Goal: Task Accomplishment & Management: Manage account settings

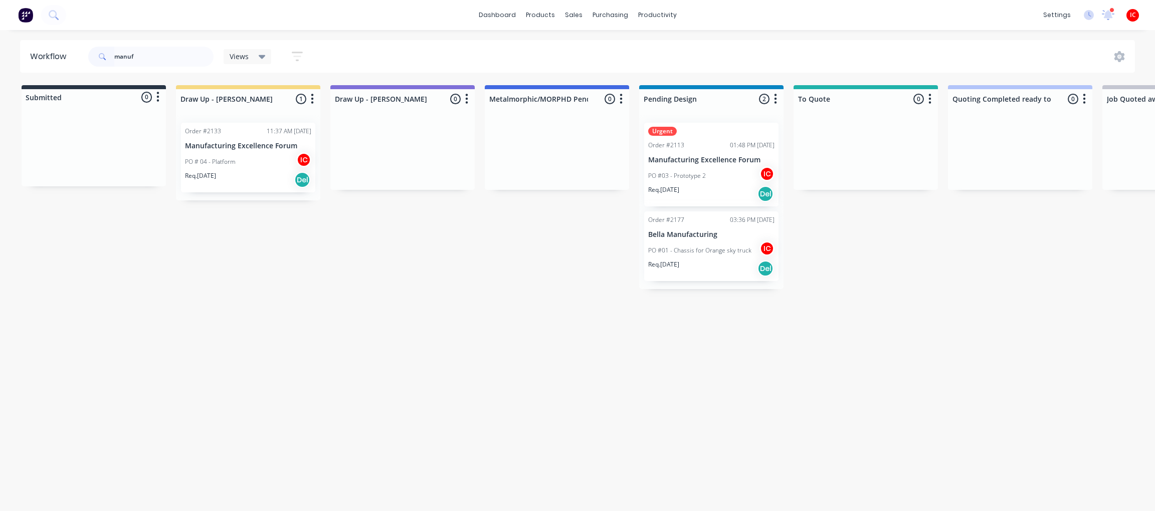
drag, startPoint x: 150, startPoint y: 56, endPoint x: 44, endPoint y: 59, distance: 105.9
click at [44, 59] on header "Workflow manuf Views Save new view None (Default) edit [PERSON_NAME] edit [PERS…" at bounding box center [578, 56] width 1116 height 33
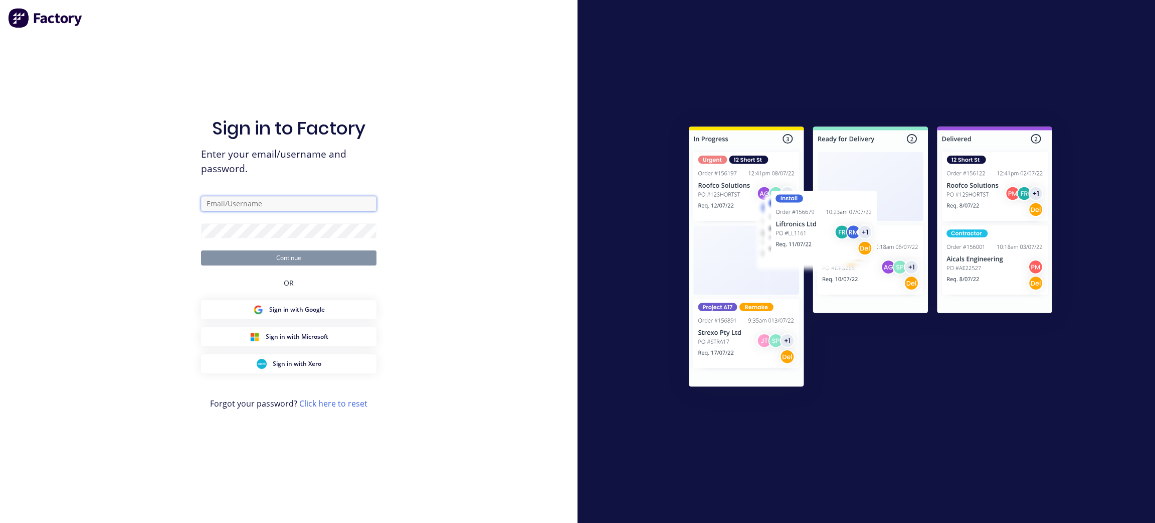
type input "[PERSON_NAME][EMAIL_ADDRESS][DOMAIN_NAME]"
click at [341, 258] on button "Continue" at bounding box center [289, 257] width 176 height 15
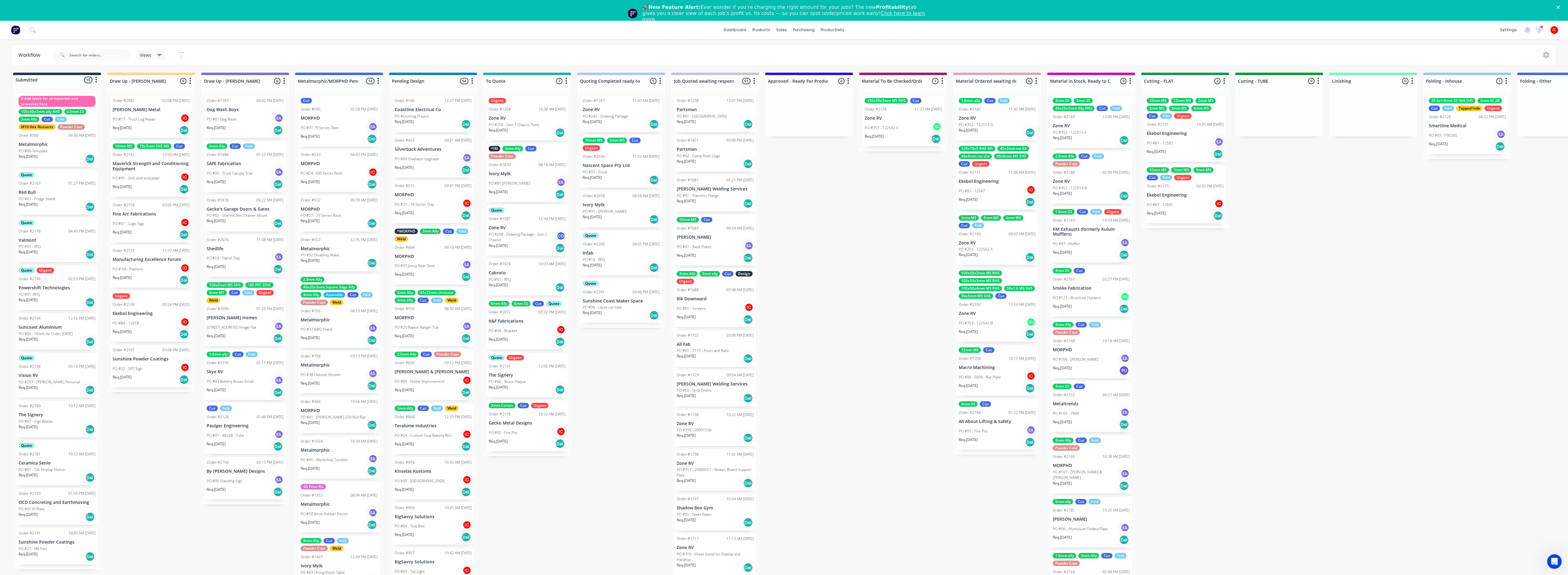
click at [703, 269] on div "Submitted 10 Status colour #273444 hex #273444 Save Cancel Summaries Total orde…" at bounding box center [1212, 332] width 2434 height 520
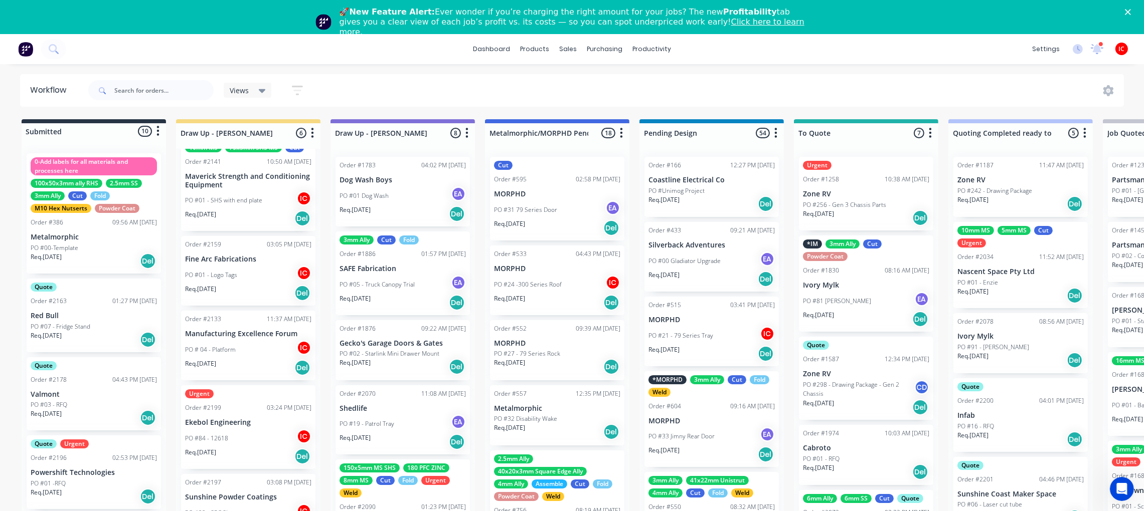
scroll to position [40, 0]
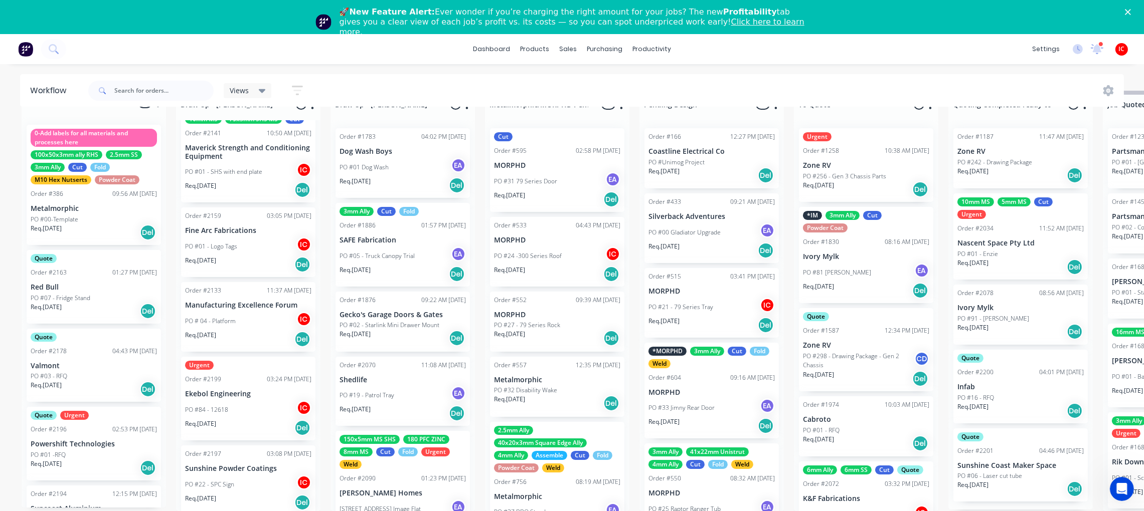
click at [240, 390] on p "Ekebol Engineering" at bounding box center [248, 394] width 126 height 9
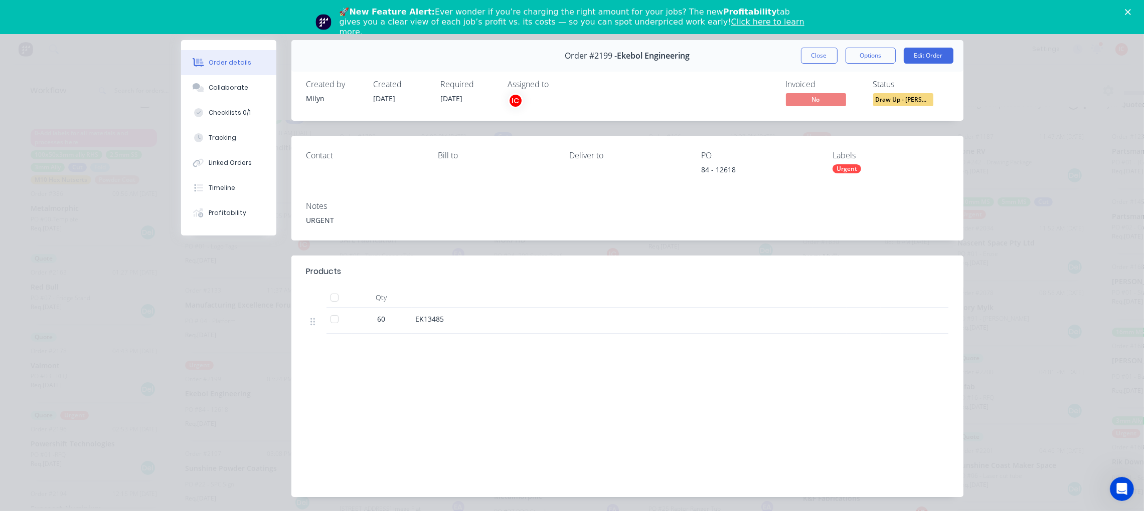
scroll to position [0, 0]
click at [913, 59] on button "Edit Order" at bounding box center [929, 56] width 50 height 16
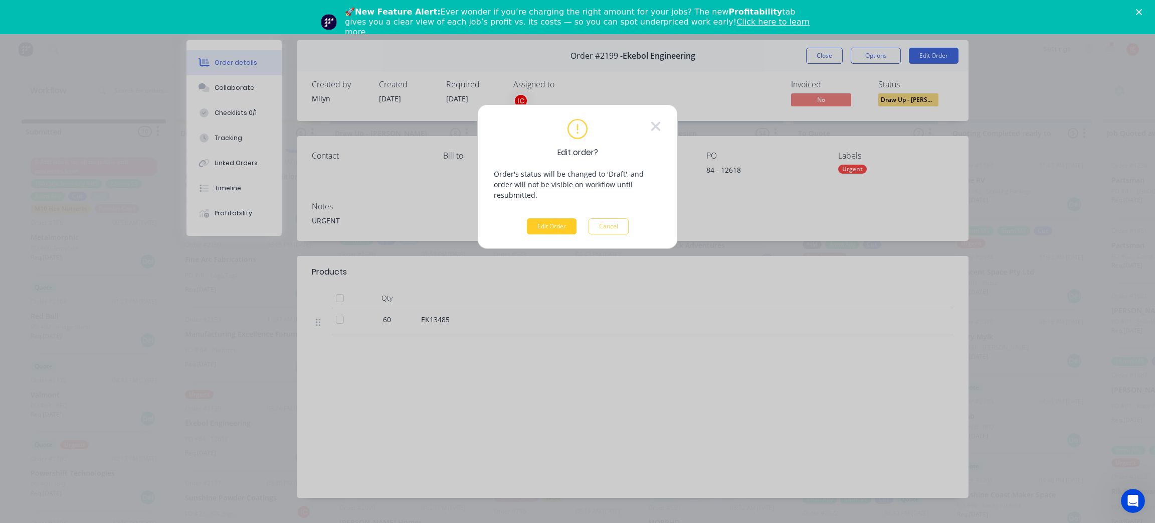
click at [564, 218] on button "Edit Order" at bounding box center [552, 226] width 50 height 16
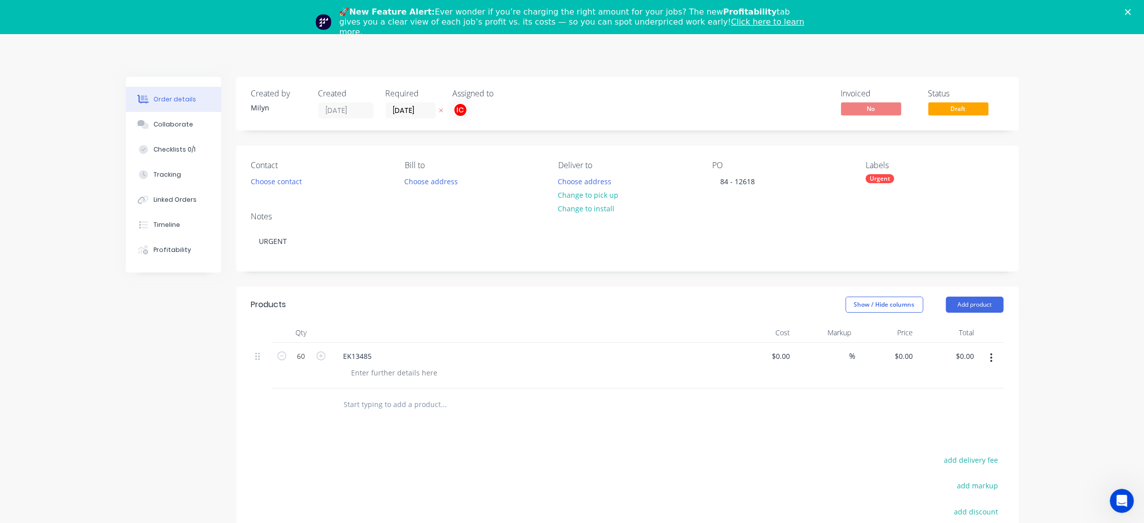
click at [884, 179] on div "Urgent" at bounding box center [880, 178] width 29 height 9
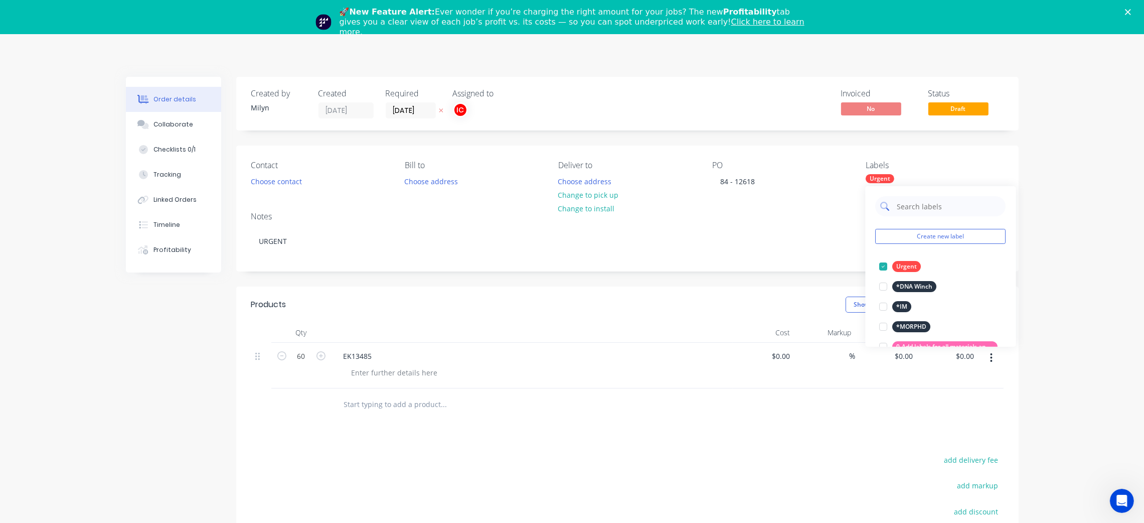
click at [918, 207] on input "text" at bounding box center [948, 206] width 105 height 20
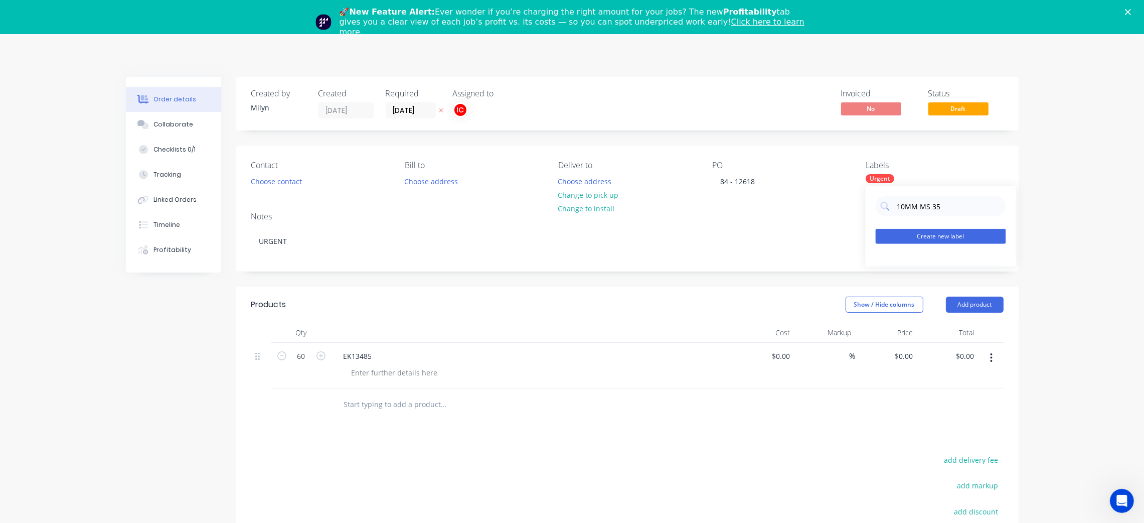
type input "10MM MS 35"
click at [938, 234] on button "Create new label" at bounding box center [941, 236] width 130 height 15
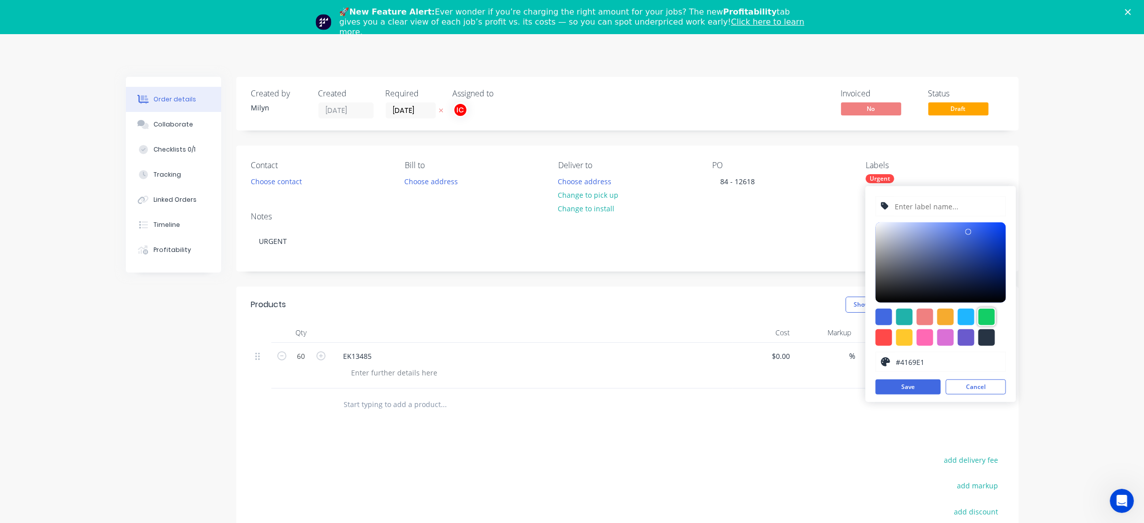
click at [984, 315] on div at bounding box center [986, 316] width 17 height 17
type input "#13CE66"
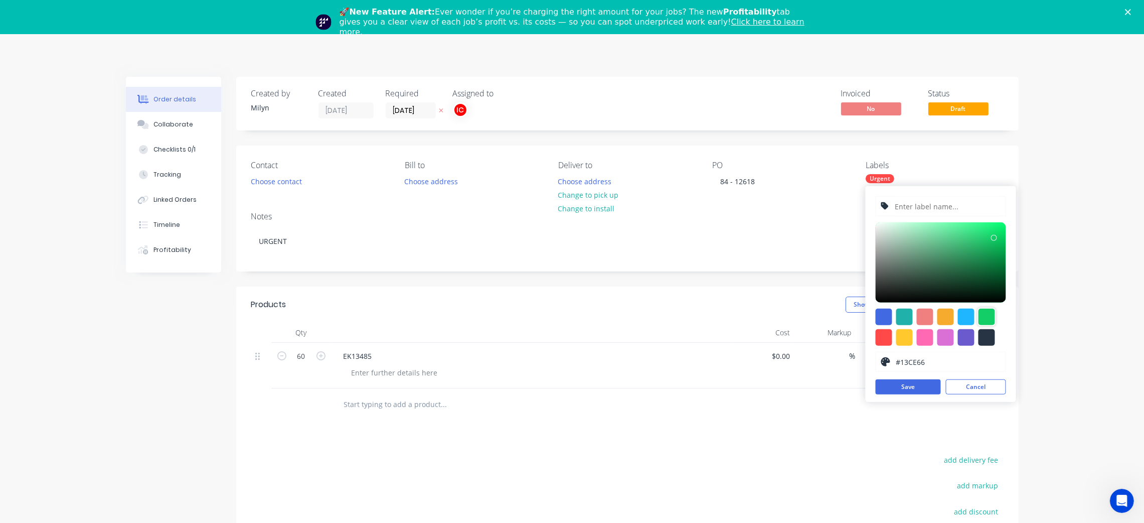
click at [912, 208] on input "text" at bounding box center [947, 206] width 107 height 19
type input "10mm MS 350"
click at [920, 391] on button "Save" at bounding box center [908, 386] width 65 height 15
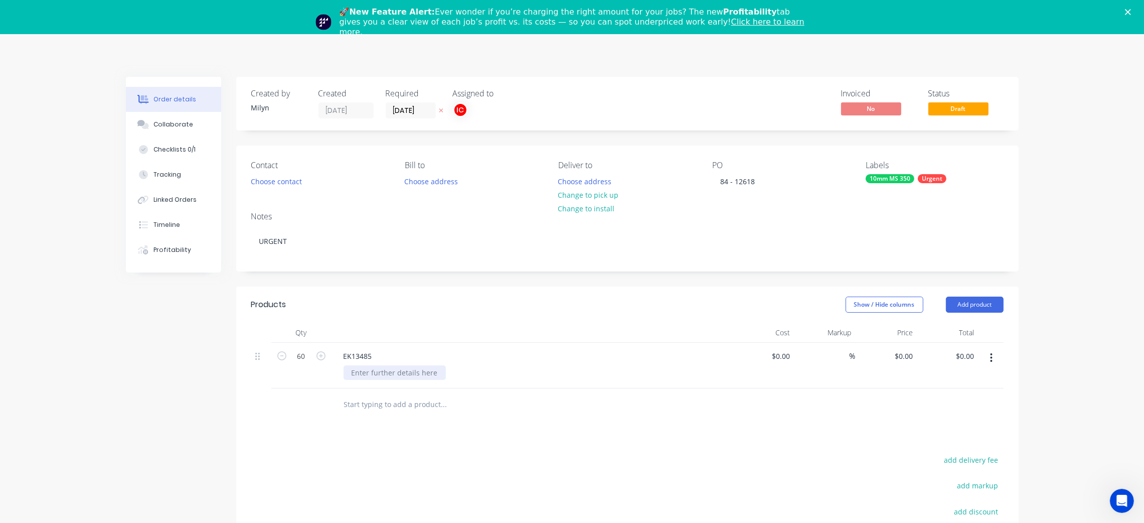
click at [413, 375] on div at bounding box center [395, 372] width 102 height 15
click at [494, 457] on div "Products Show / Hide columns Add product Qty Cost Markup Price Total 60 EK13485…" at bounding box center [627, 479] width 782 height 386
click at [1131, 11] on polygon "Close" at bounding box center [1128, 12] width 6 height 6
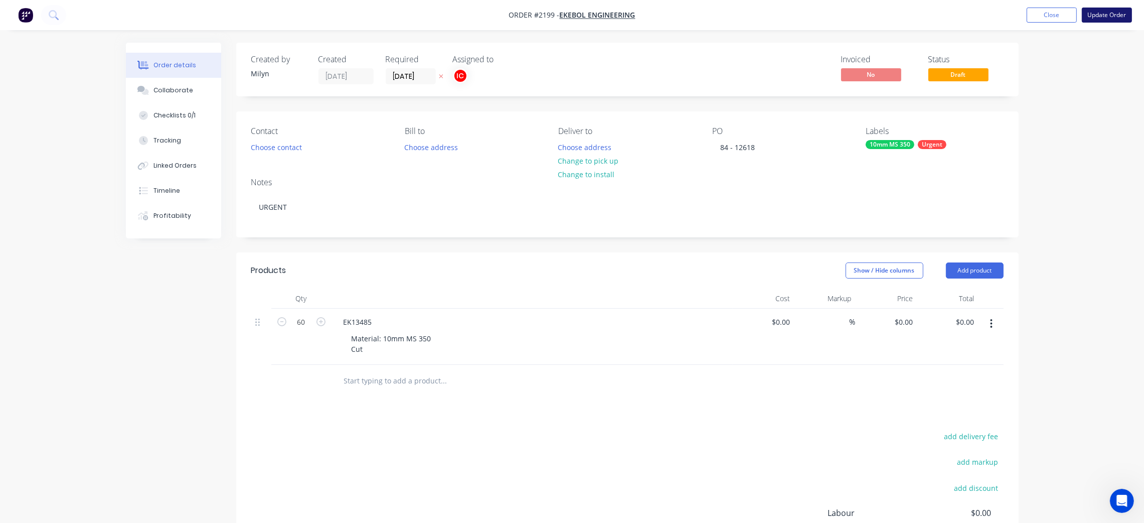
click at [1114, 21] on button "Update Order" at bounding box center [1107, 15] width 50 height 15
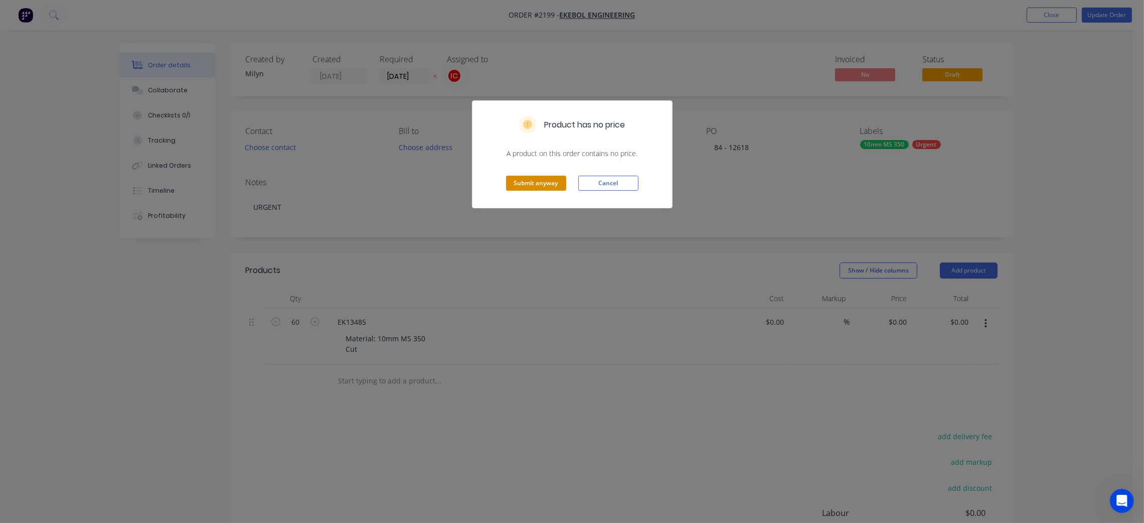
click at [547, 188] on button "Submit anyway" at bounding box center [536, 183] width 60 height 15
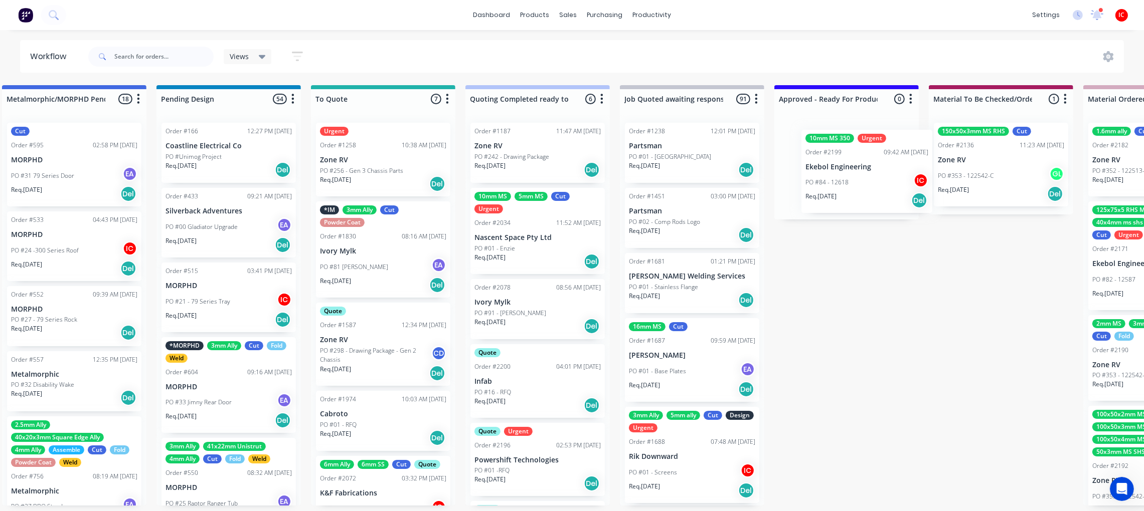
scroll to position [1, 488]
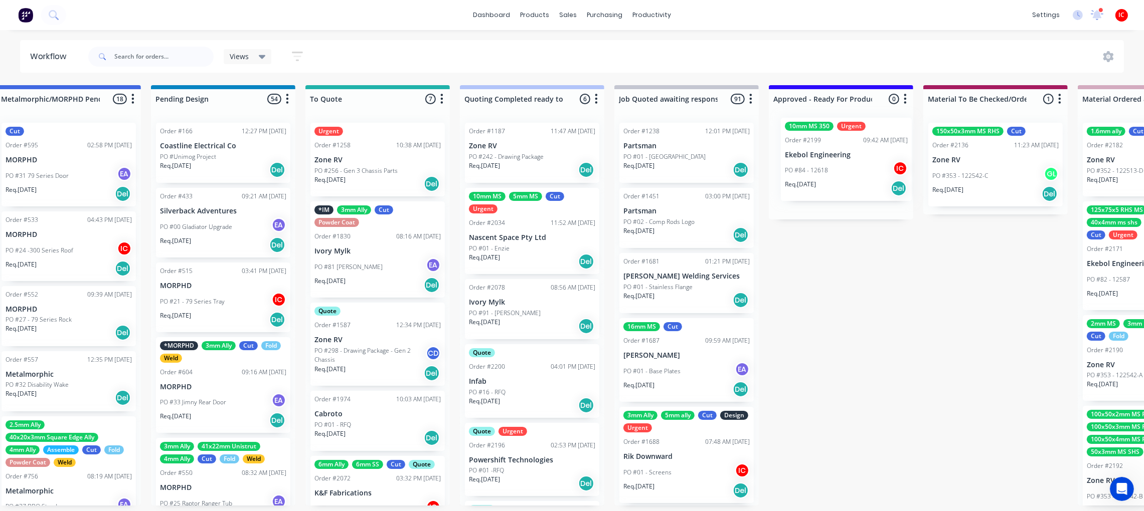
drag, startPoint x: 247, startPoint y: 408, endPoint x: 850, endPoint y: 173, distance: 647.3
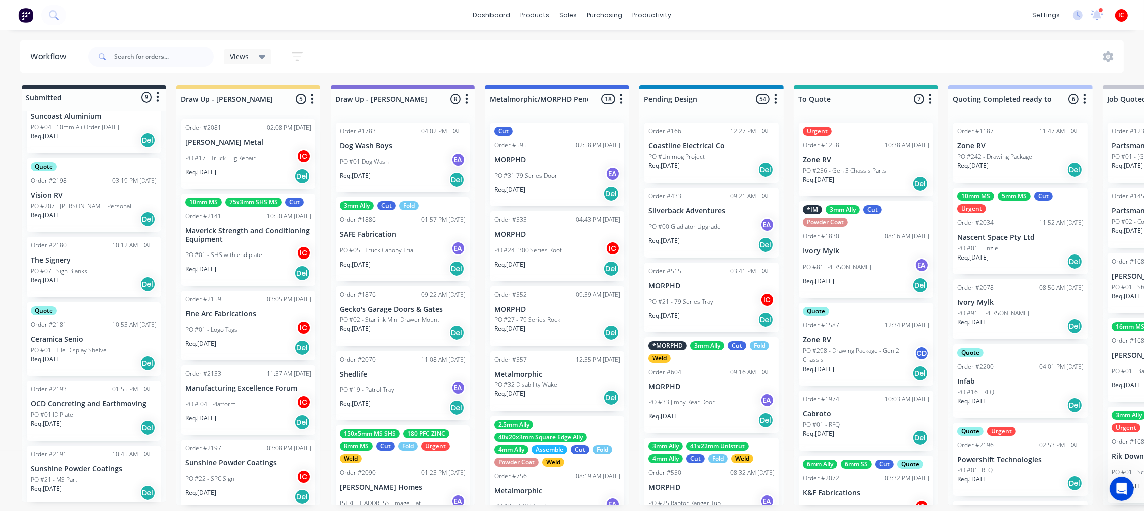
scroll to position [0, 0]
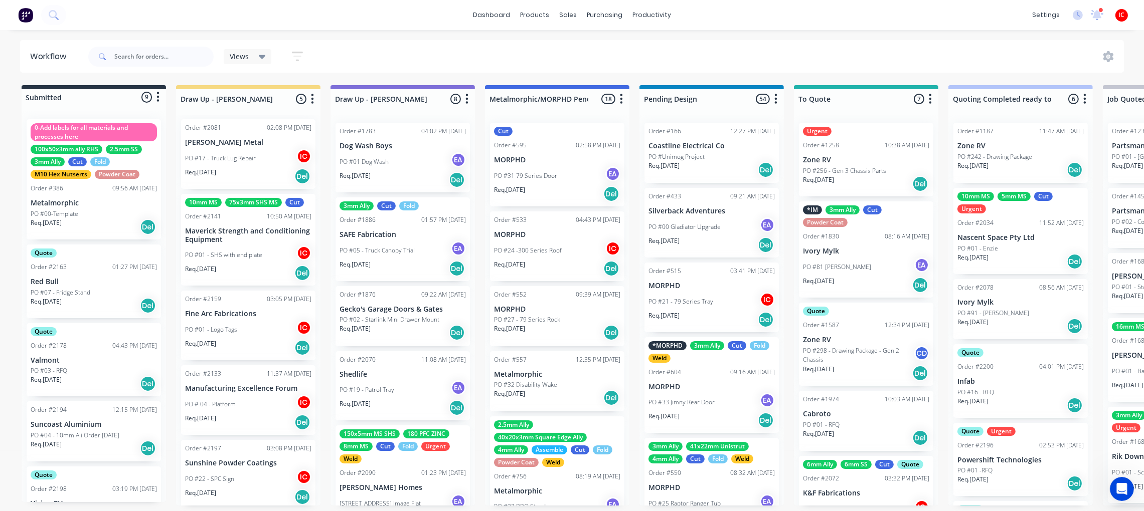
click at [253, 482] on div "PO #22 - SPC Sign IC" at bounding box center [248, 479] width 126 height 19
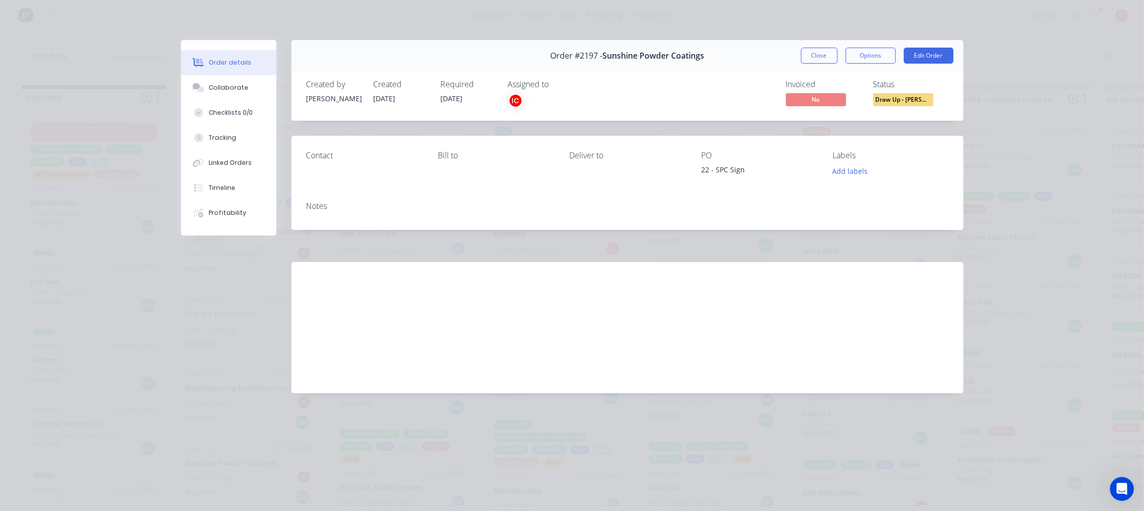
drag, startPoint x: 827, startPoint y: 57, endPoint x: 828, endPoint y: 62, distance: 5.2
click at [828, 57] on button "Close" at bounding box center [819, 56] width 37 height 16
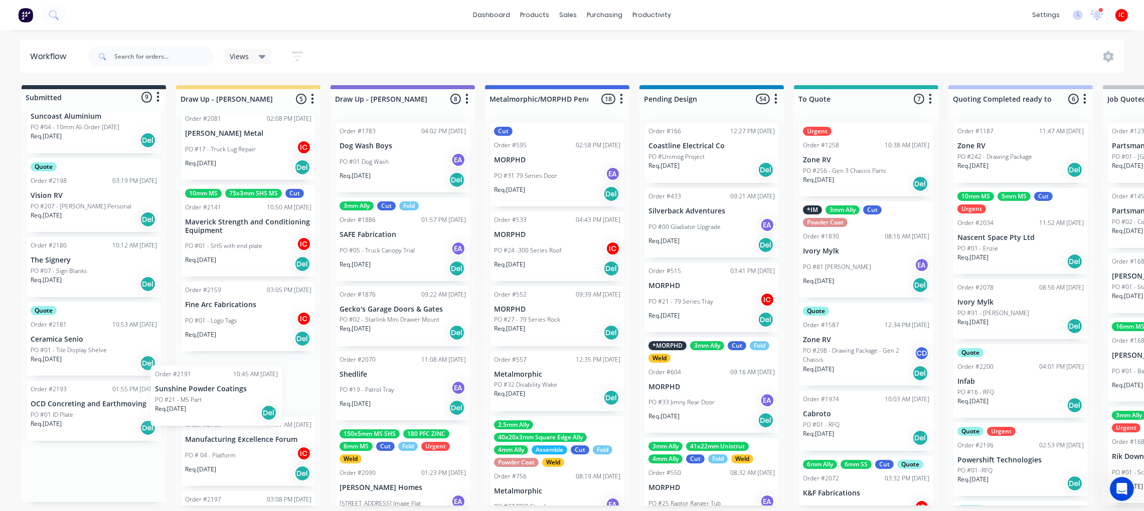
scroll to position [14, 0]
drag, startPoint x: 98, startPoint y: 477, endPoint x: 248, endPoint y: 376, distance: 181.2
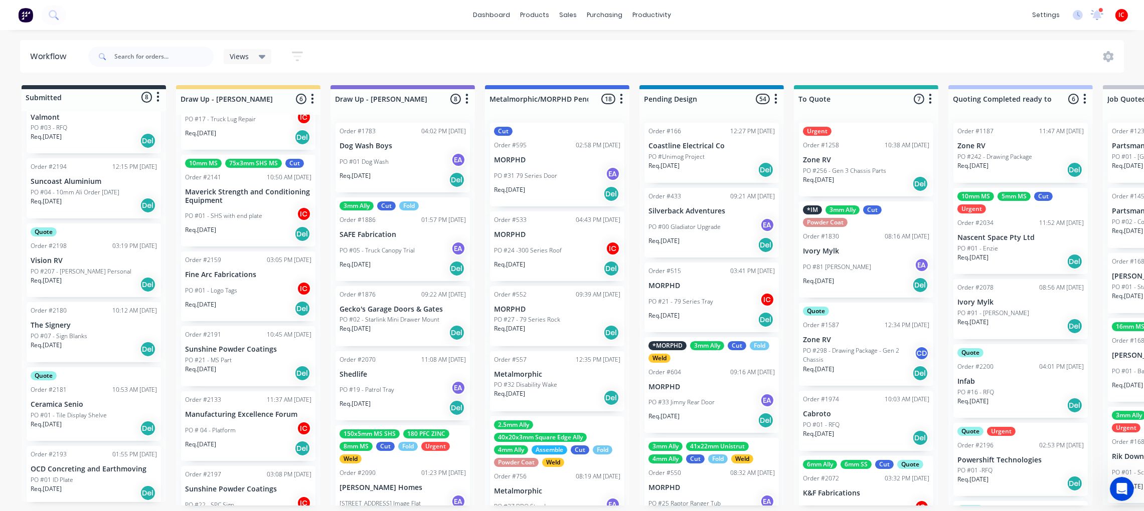
scroll to position [69, 0]
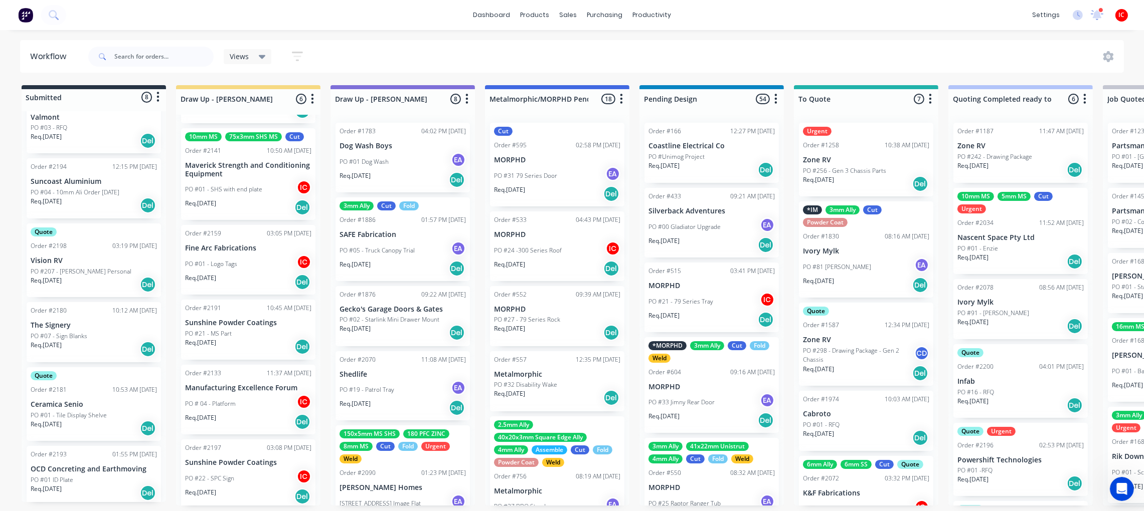
click at [251, 478] on div "PO #22 - SPC Sign IC" at bounding box center [248, 478] width 126 height 19
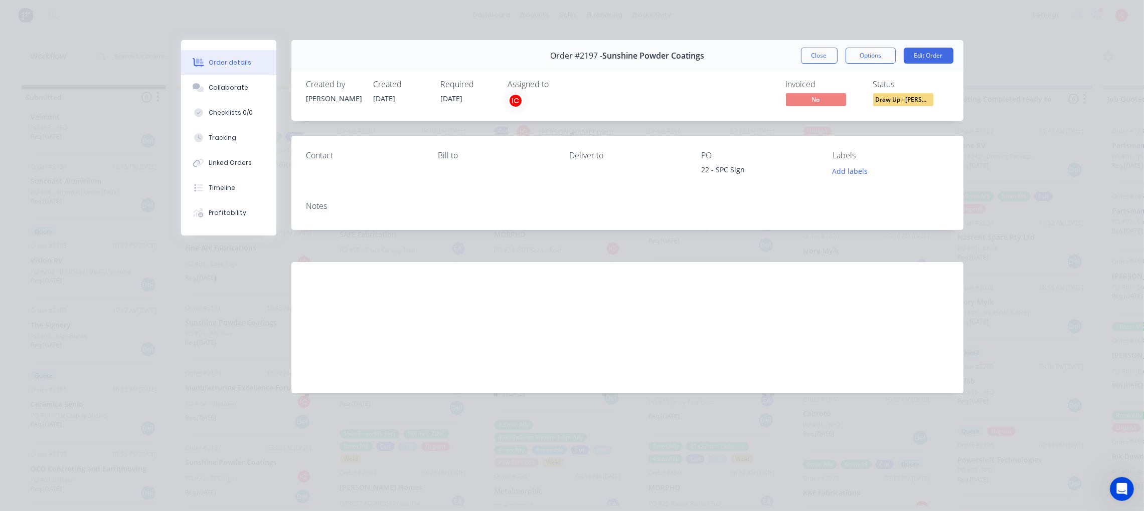
click at [520, 100] on div "IC" at bounding box center [515, 100] width 15 height 15
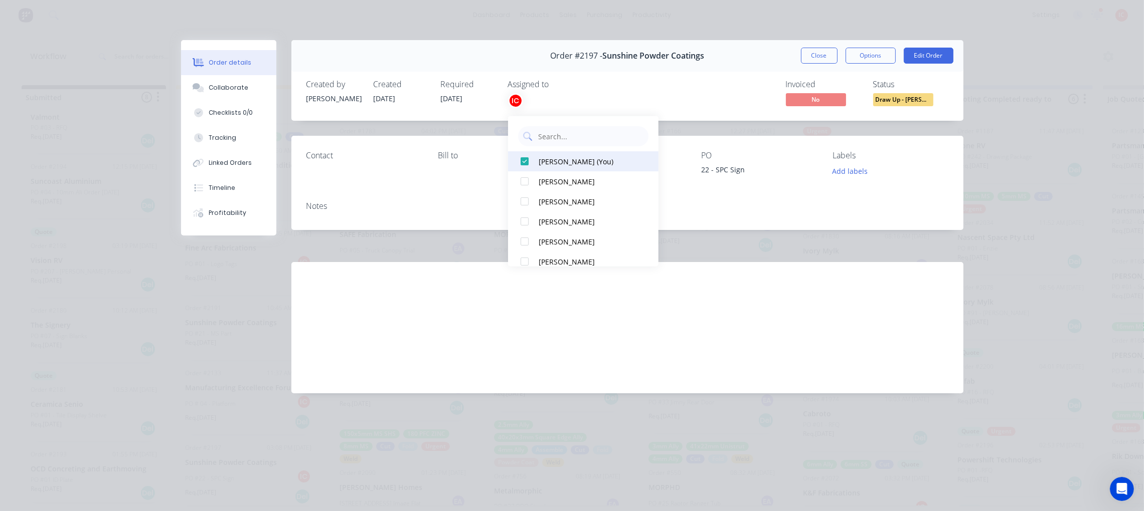
click at [529, 158] on div at bounding box center [524, 161] width 20 height 20
drag, startPoint x: 821, startPoint y: 57, endPoint x: 552, endPoint y: 47, distance: 269.5
click at [821, 56] on button "Close" at bounding box center [819, 56] width 37 height 16
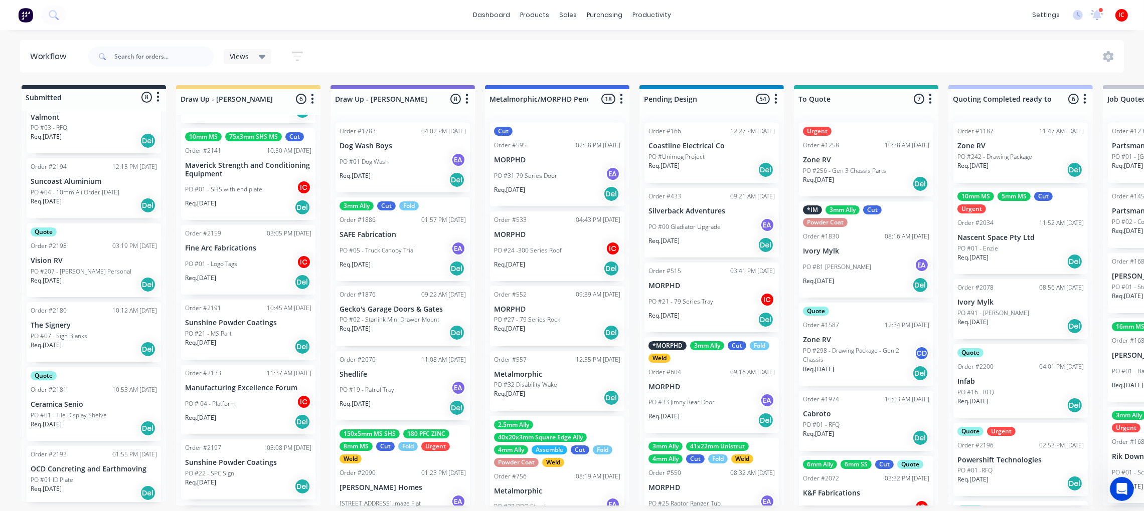
scroll to position [59, 0]
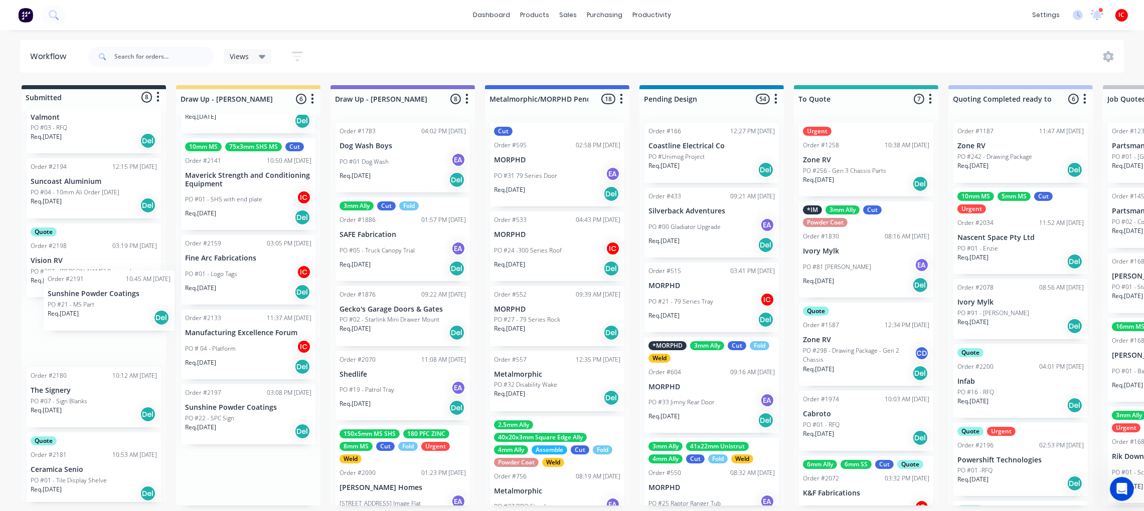
drag, startPoint x: 277, startPoint y: 336, endPoint x: 135, endPoint y: 303, distance: 146.3
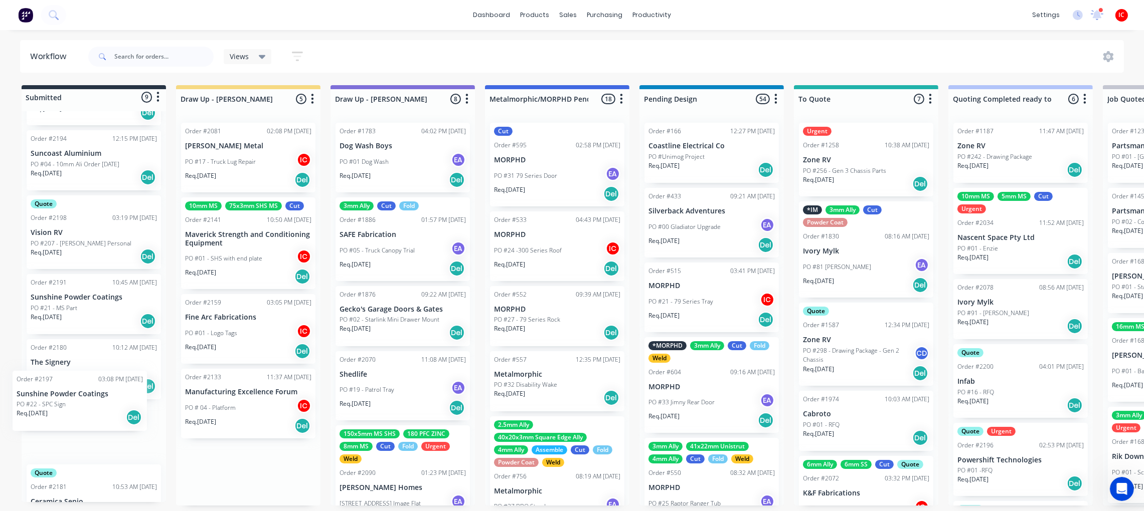
scroll to position [272, 0]
drag, startPoint x: 267, startPoint y: 478, endPoint x: 98, endPoint y: 407, distance: 183.4
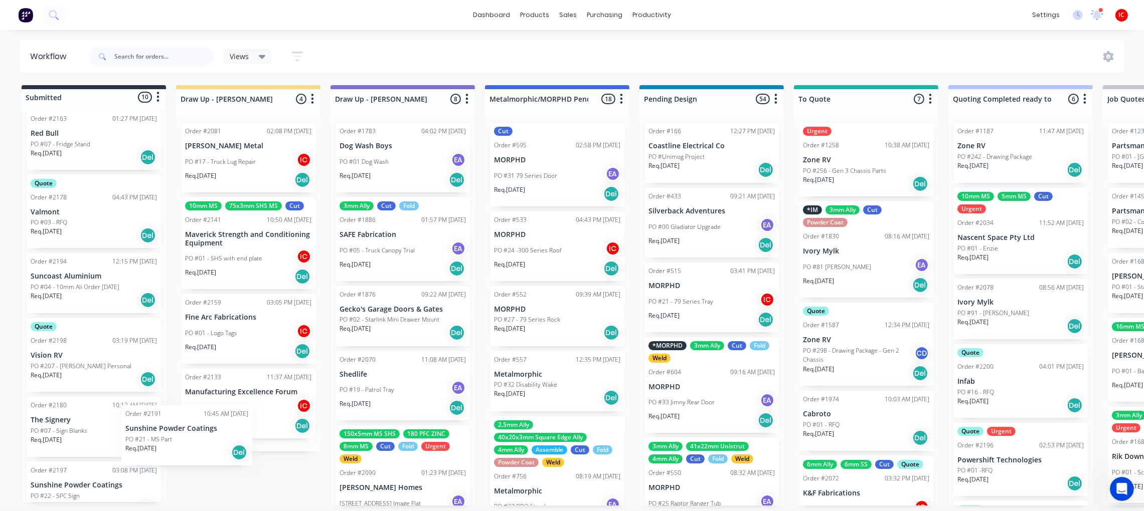
scroll to position [149, 0]
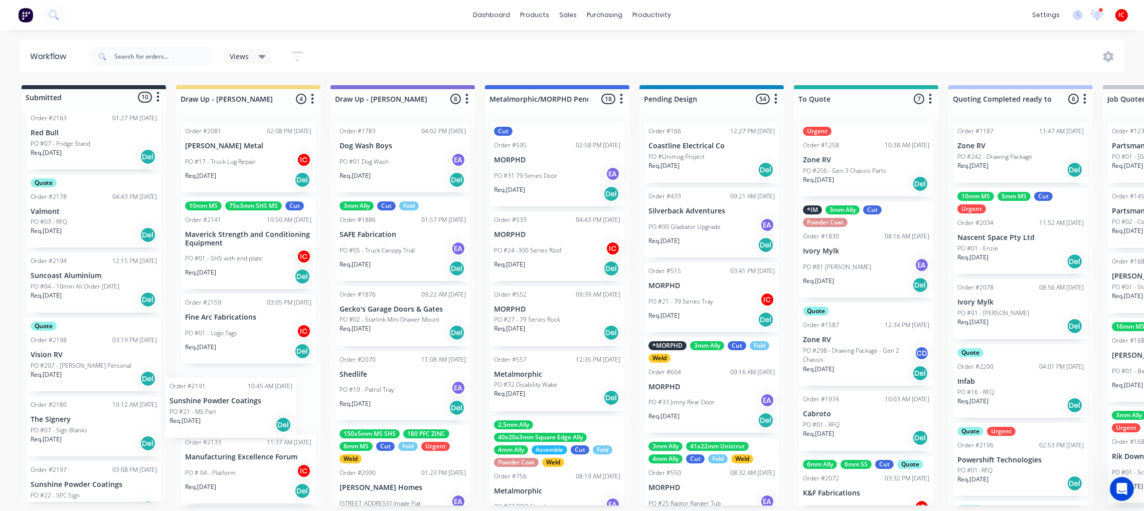
drag, startPoint x: 86, startPoint y: 414, endPoint x: 230, endPoint y: 402, distance: 144.4
click at [254, 399] on div "PO #21 - MS Part" at bounding box center [248, 403] width 126 height 9
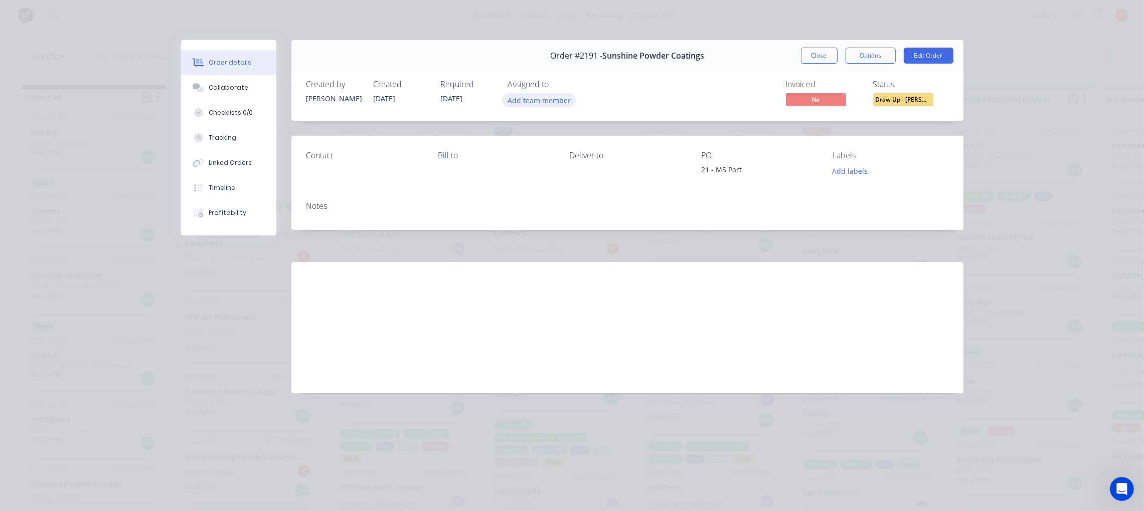
click at [559, 96] on button "Add team member" at bounding box center [539, 100] width 74 height 14
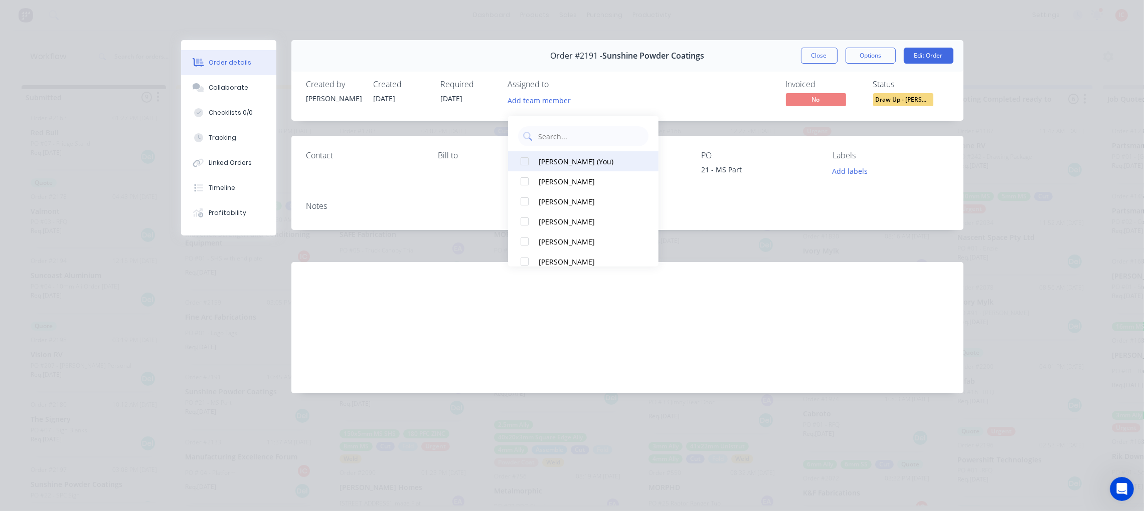
click at [570, 156] on div "[PERSON_NAME] (You)" at bounding box center [589, 161] width 100 height 11
click at [718, 78] on div "Created by [PERSON_NAME] Created [DATE] Required [DATE] Assigned to IC Invoiced…" at bounding box center [627, 94] width 672 height 53
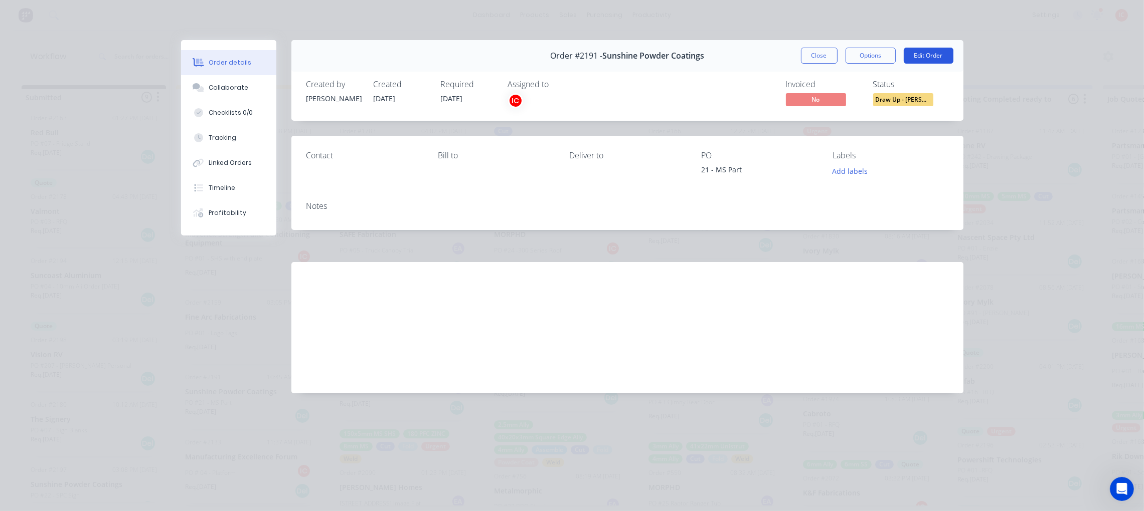
click at [935, 59] on button "Edit Order" at bounding box center [929, 56] width 50 height 16
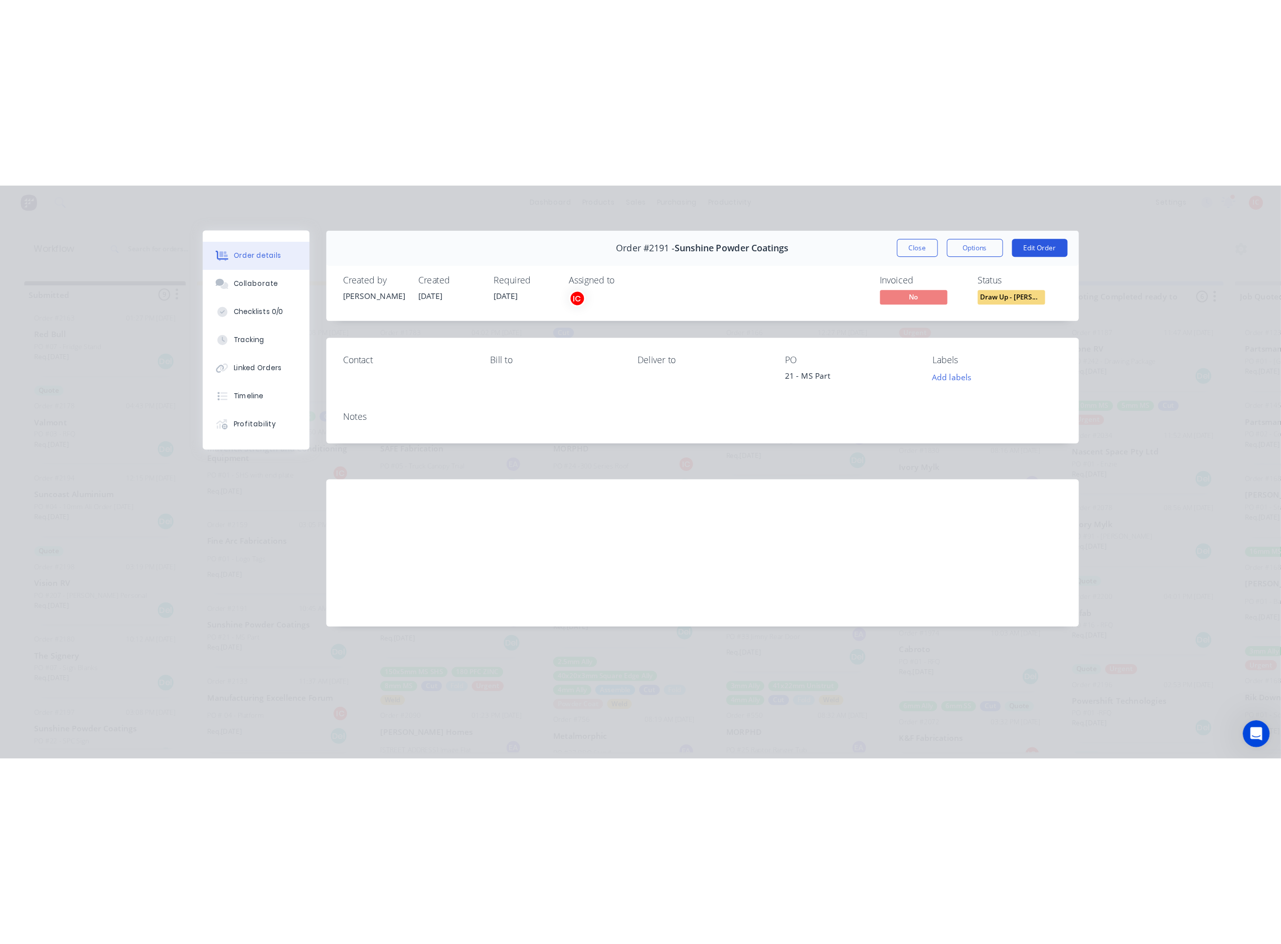
scroll to position [0, 0]
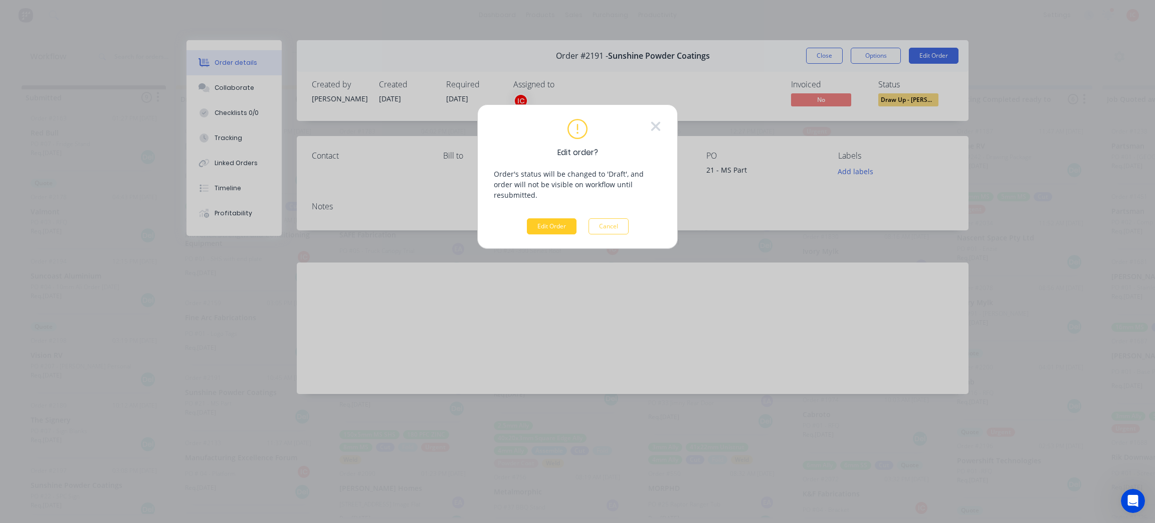
click at [540, 218] on button "Edit Order" at bounding box center [552, 226] width 50 height 16
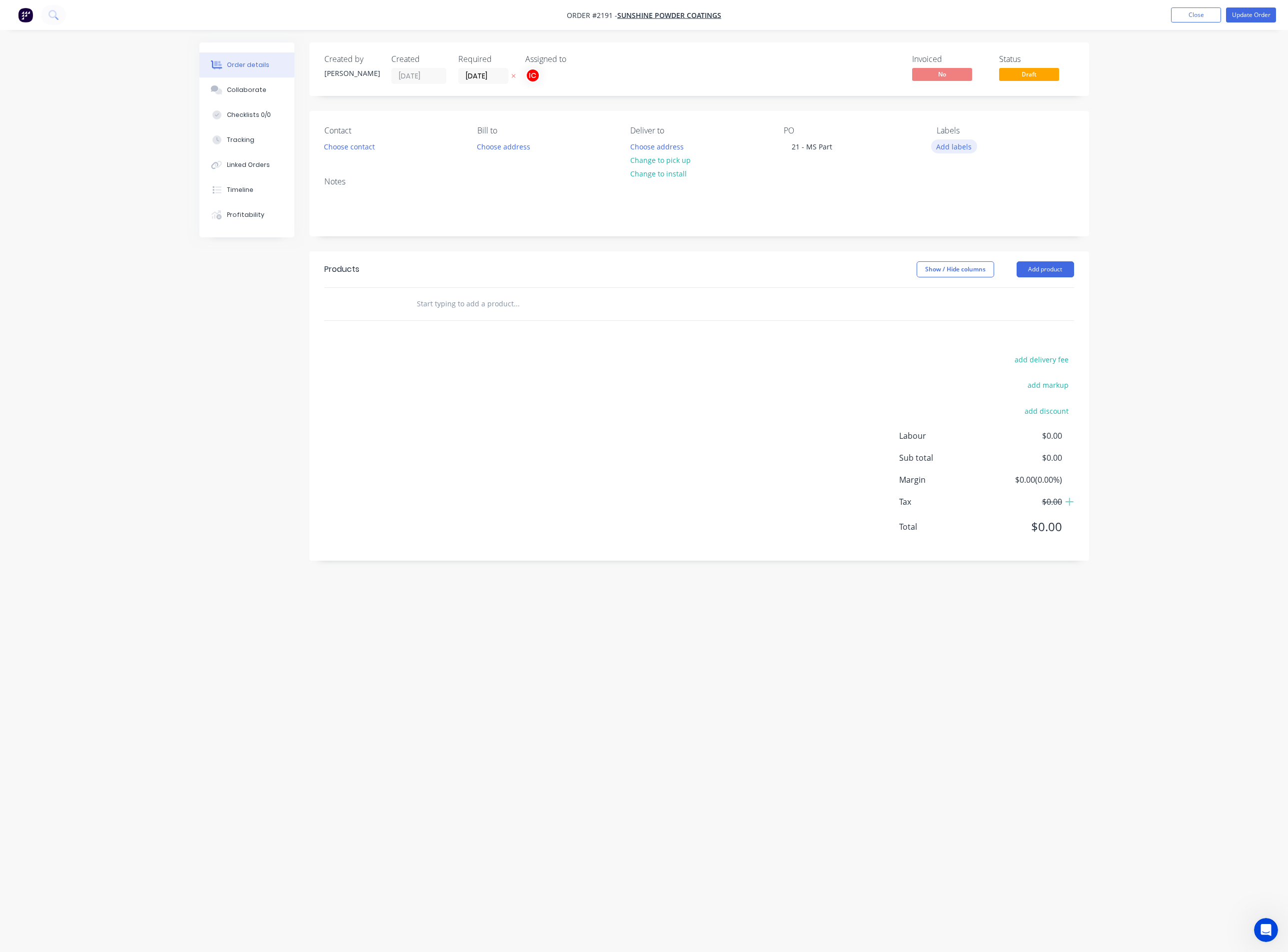
click at [965, 145] on button "Add labels" at bounding box center [954, 147] width 46 height 14
click at [990, 174] on input "text" at bounding box center [1019, 175] width 105 height 20
drag, startPoint x: 1017, startPoint y: 174, endPoint x: 845, endPoint y: 163, distance: 172.4
click at [845, 163] on body "Order #2191 - Sunshine Powder Coatings Add product Close Update Order Order det…" at bounding box center [644, 476] width 1288 height 952
drag, startPoint x: 1043, startPoint y: 182, endPoint x: 957, endPoint y: 180, distance: 86.0
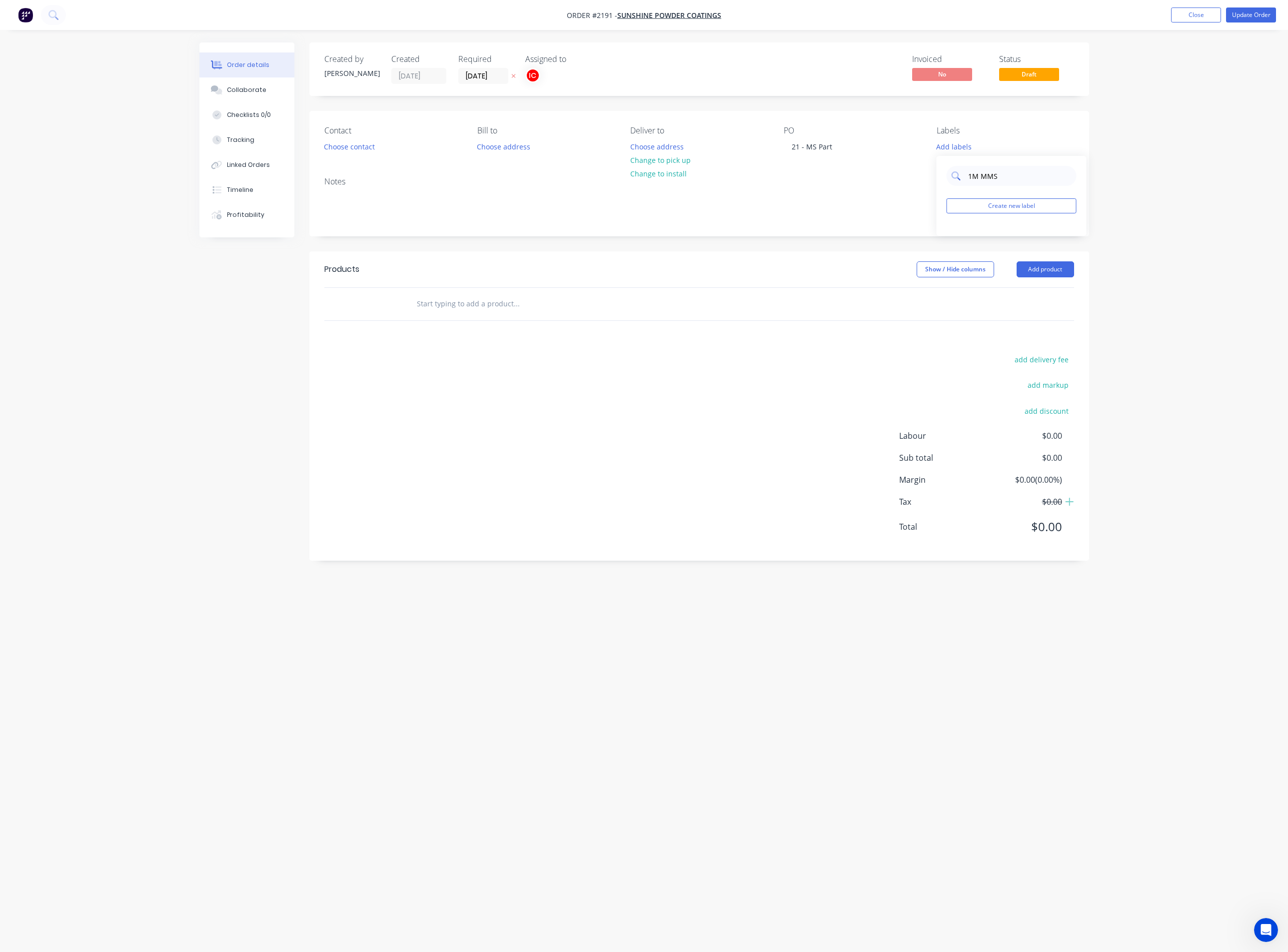
click at [957, 180] on div "1M MMS" at bounding box center [1012, 175] width 130 height 20
type input "1.2MM M"
click at [1004, 209] on button "Create new label" at bounding box center [1012, 205] width 130 height 15
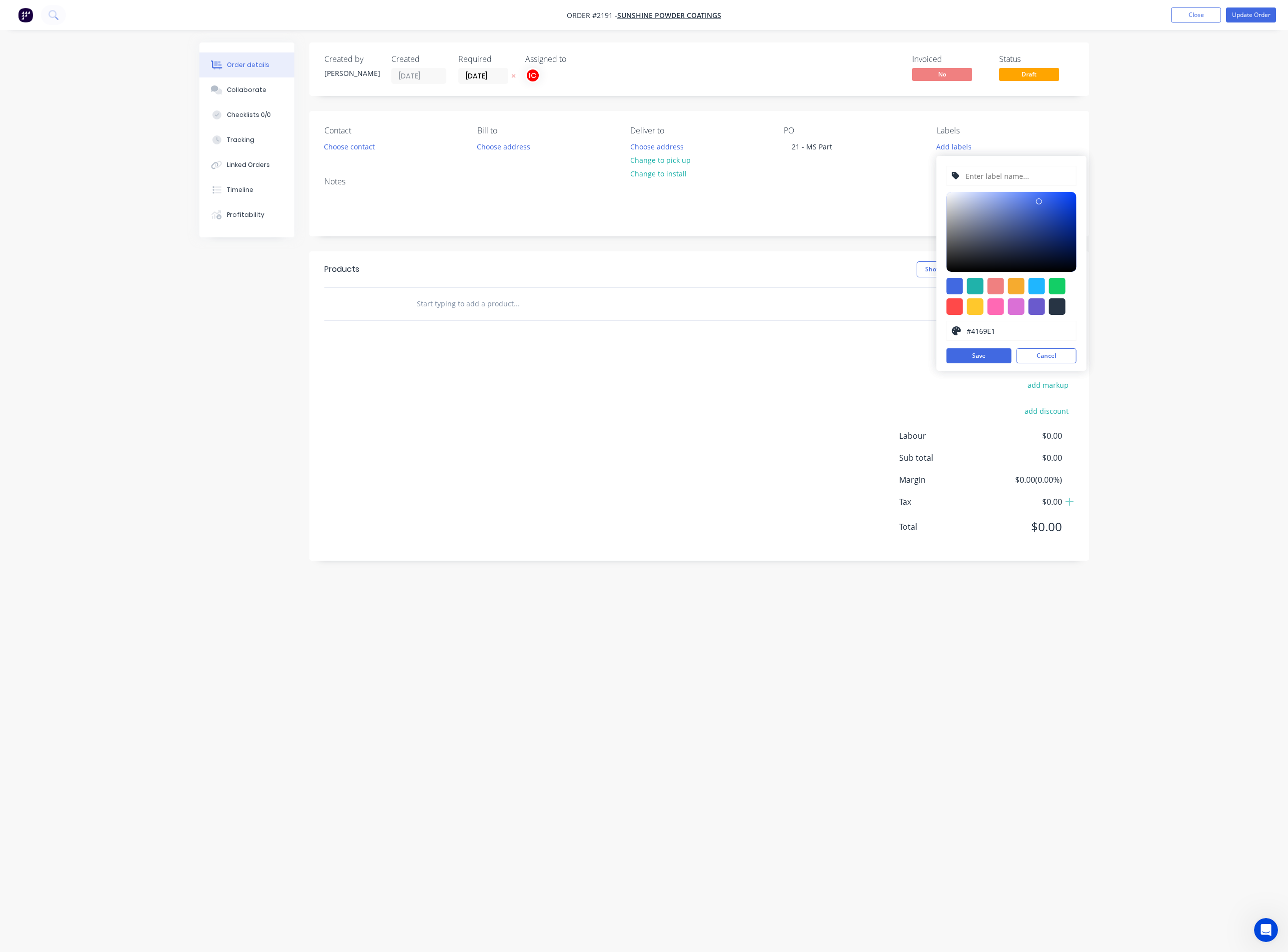
click at [1005, 176] on input "text" at bounding box center [1018, 175] width 107 height 19
type input "1.2MM MS"
click at [1058, 284] on div at bounding box center [1058, 286] width 17 height 17
type input "#13CE66"
click at [981, 361] on button "Save" at bounding box center [979, 356] width 65 height 15
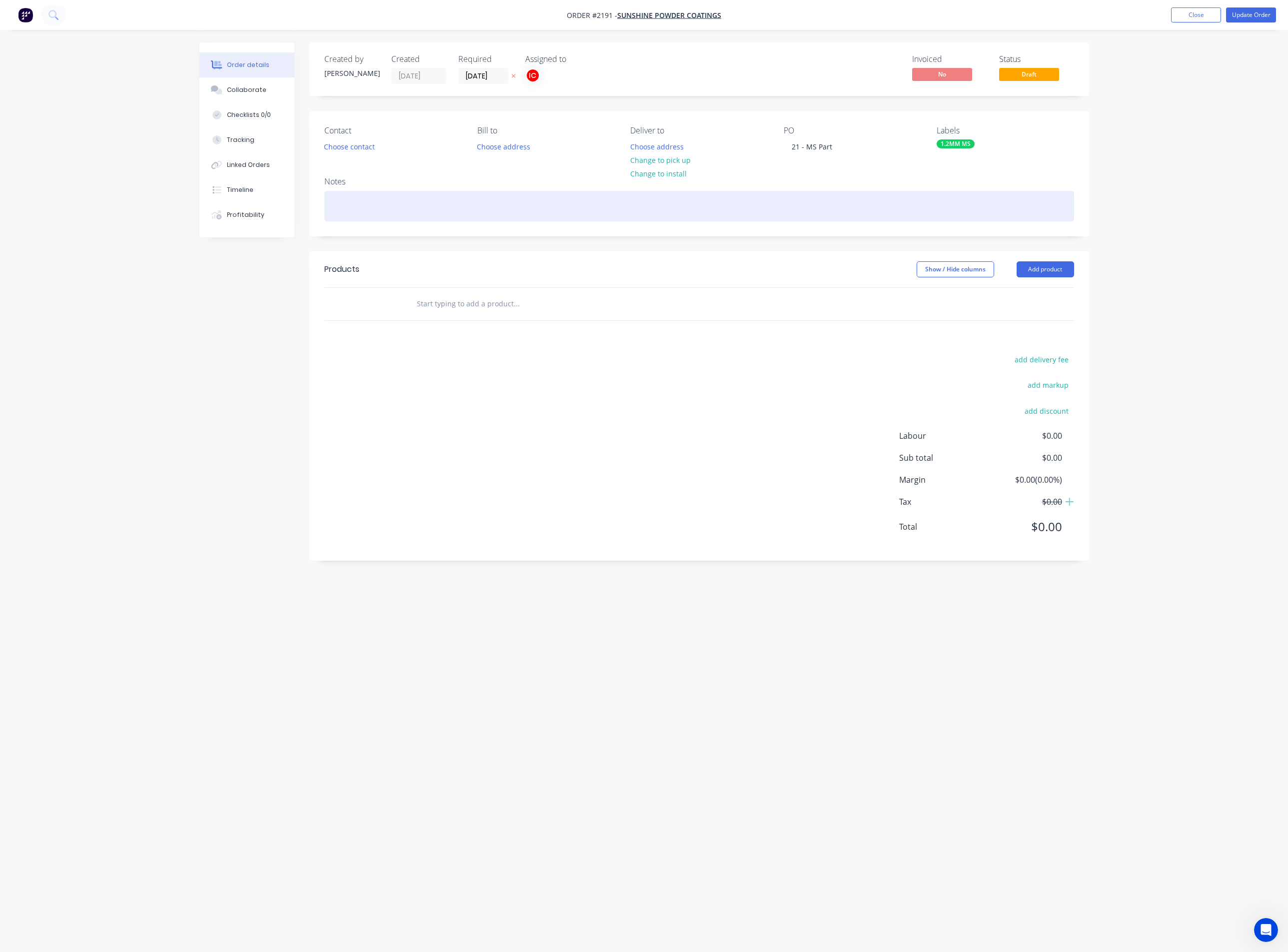
click at [846, 202] on div at bounding box center [699, 206] width 750 height 31
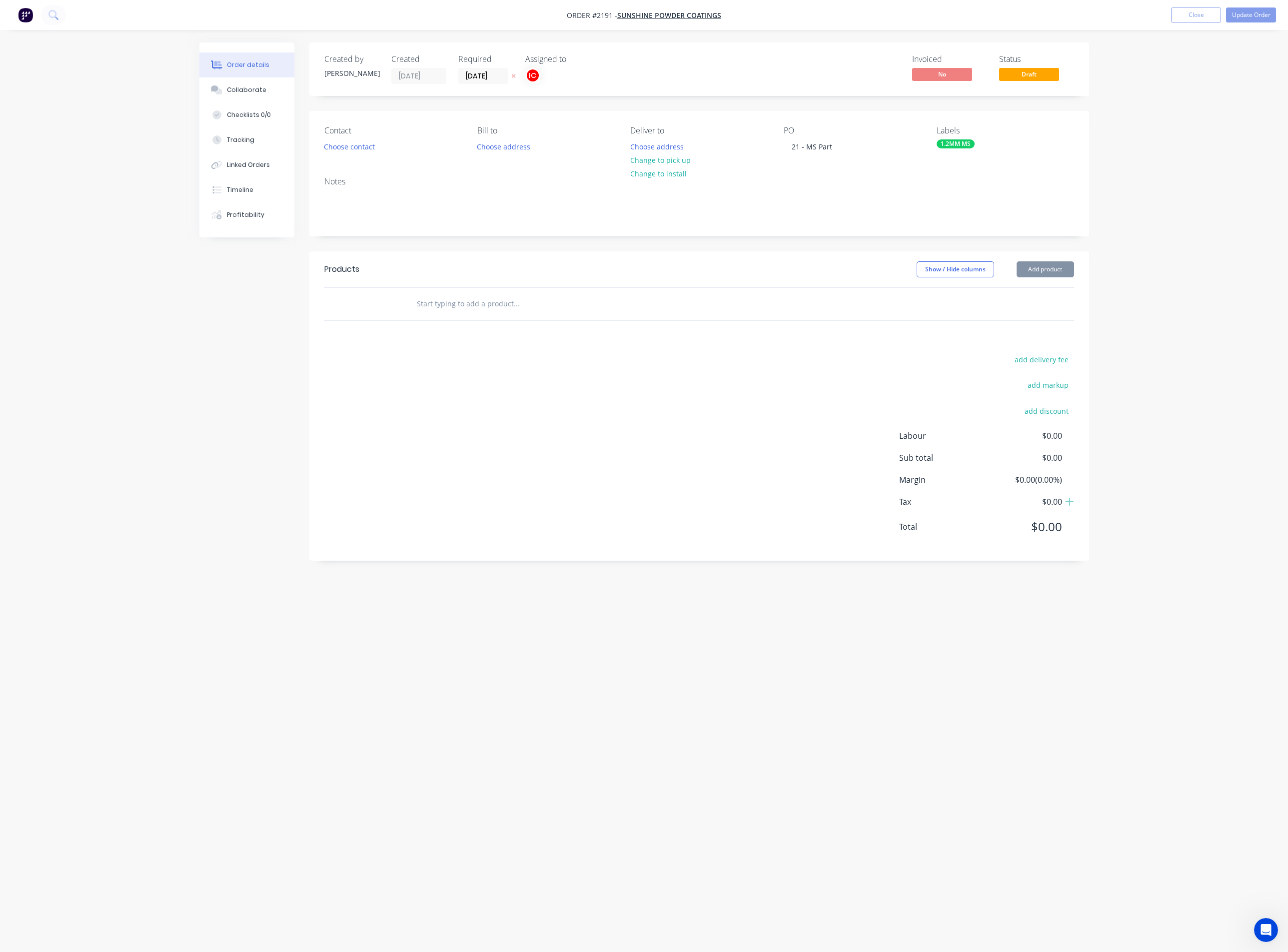
click at [960, 146] on div "1.2MM MS" at bounding box center [956, 144] width 38 height 9
drag, startPoint x: 1011, startPoint y: 170, endPoint x: 946, endPoint y: 173, distance: 65.1
click at [947, 173] on div "1.2MM M" at bounding box center [1012, 171] width 130 height 20
click at [949, 232] on div at bounding box center [955, 231] width 20 height 20
drag, startPoint x: 1000, startPoint y: 180, endPoint x: 954, endPoint y: 174, distance: 46.4
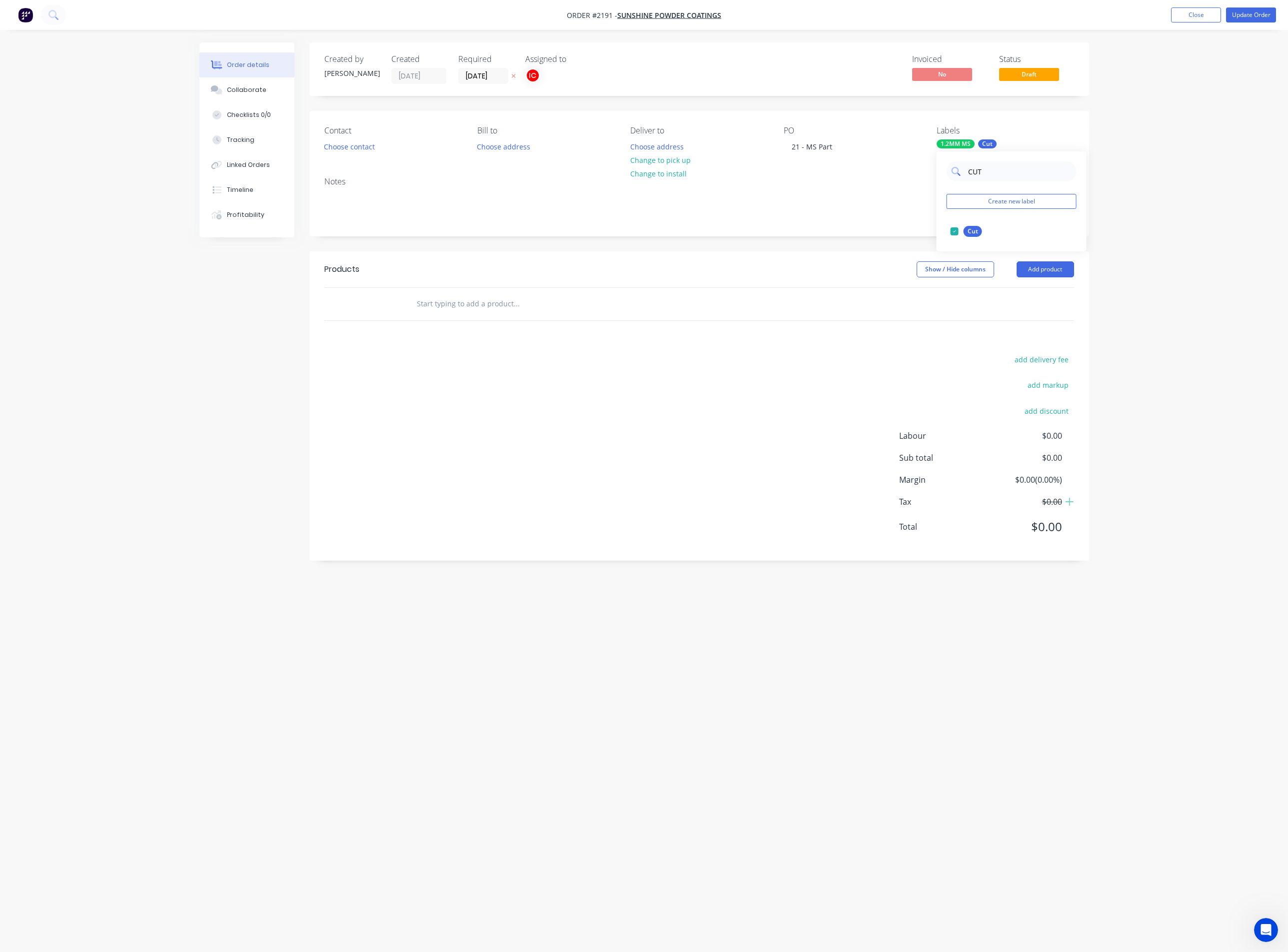
click at [954, 174] on div "CUT" at bounding box center [1012, 171] width 130 height 20
click at [953, 233] on div at bounding box center [955, 231] width 20 height 20
drag, startPoint x: 1001, startPoint y: 179, endPoint x: 959, endPoint y: 178, distance: 42.0
click at [959, 178] on div "FOLD" at bounding box center [1012, 171] width 130 height 20
type input "FAB"
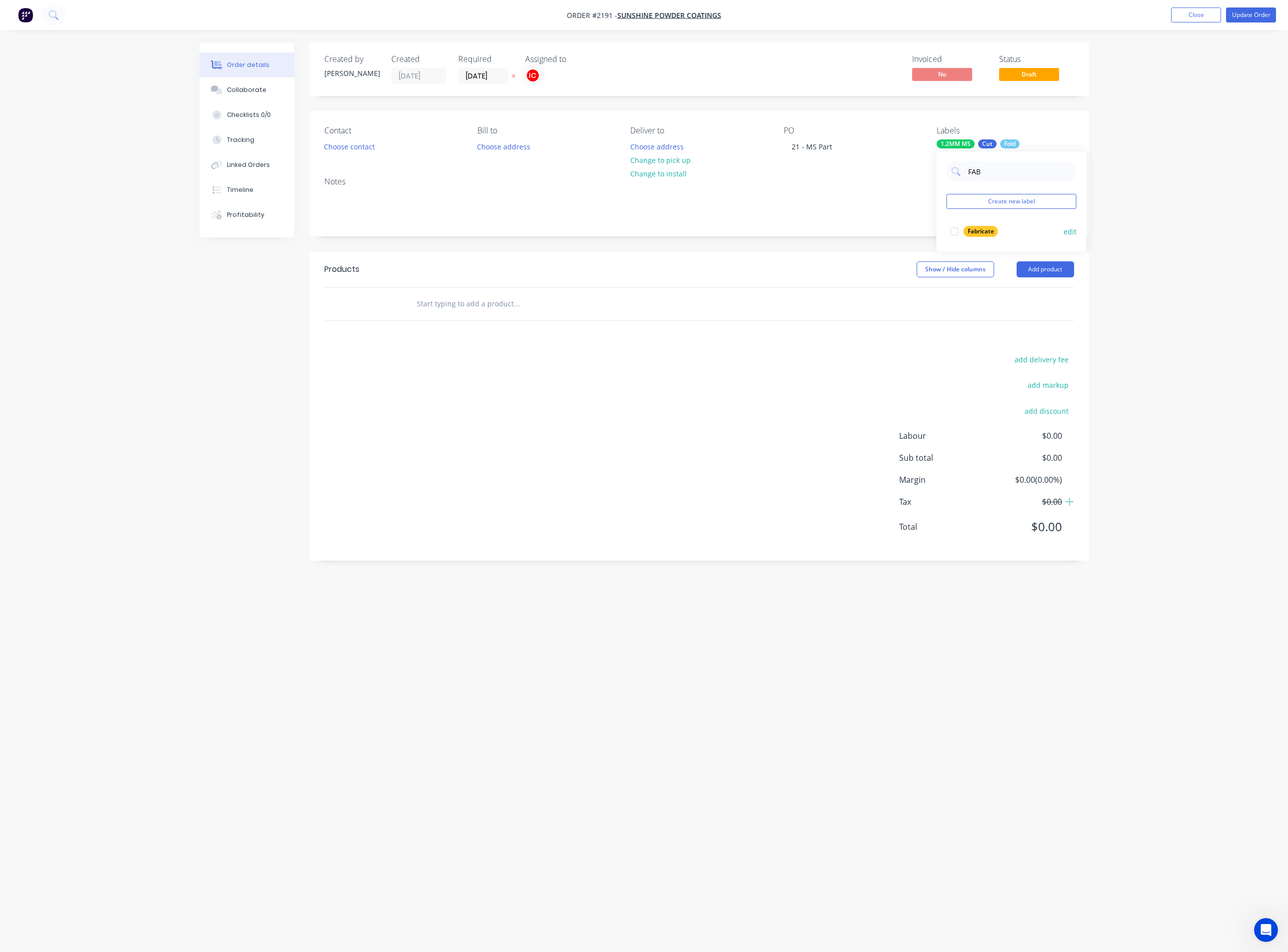
click at [955, 231] on div at bounding box center [955, 231] width 20 height 20
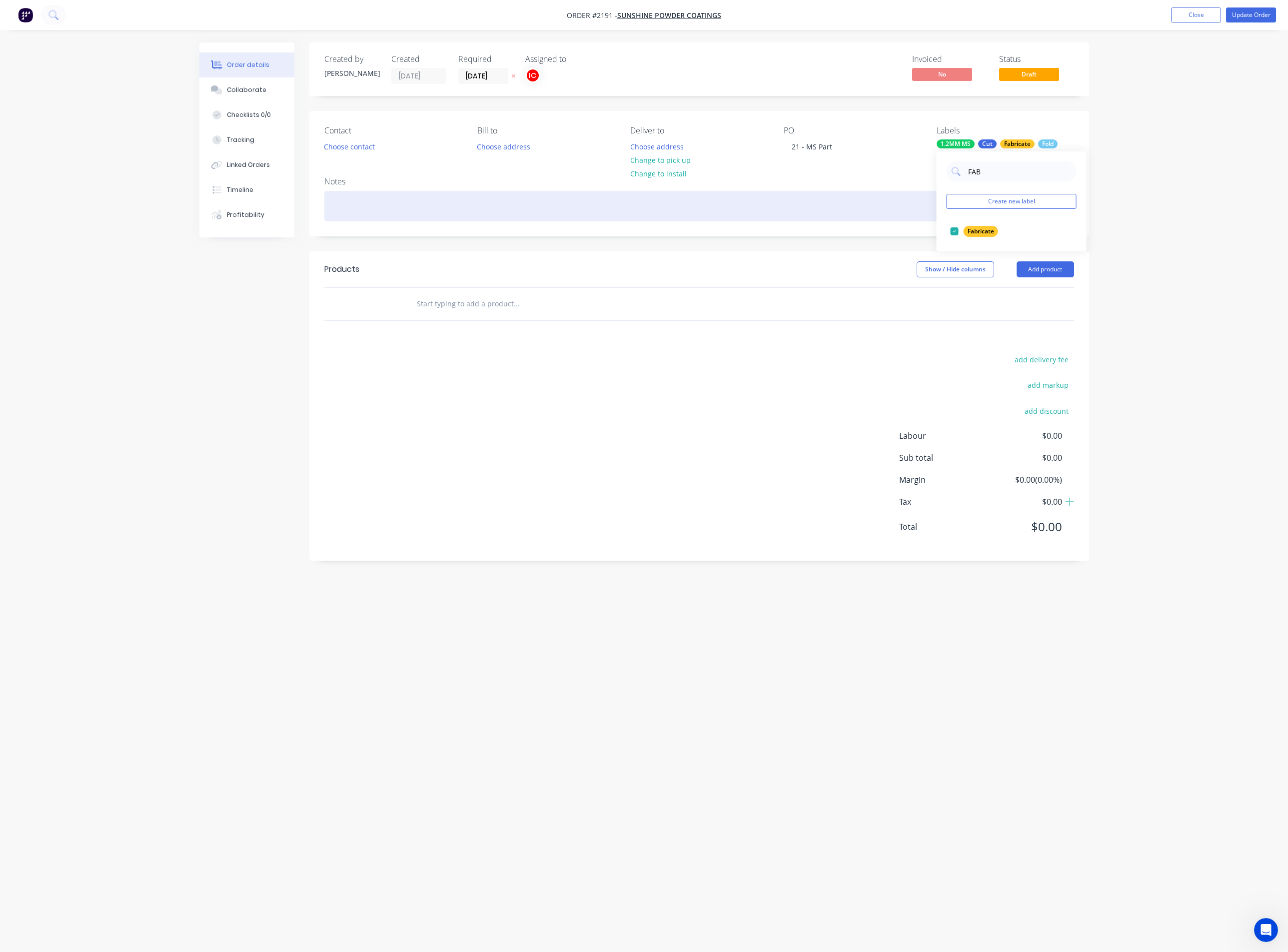
click at [862, 207] on div at bounding box center [699, 206] width 750 height 31
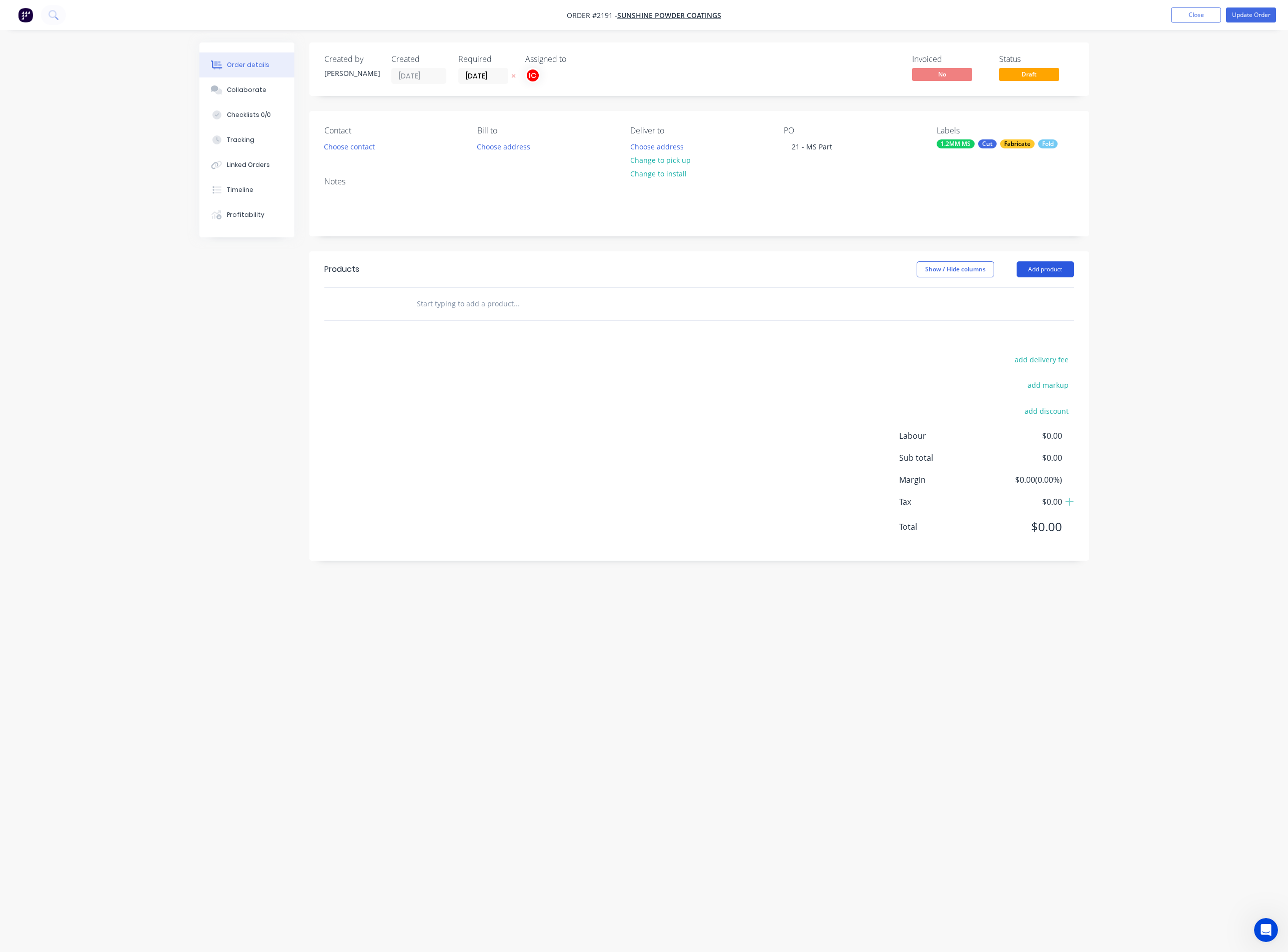
click at [1051, 271] on button "Add product" at bounding box center [1046, 269] width 58 height 16
click at [1044, 317] on div "Basic product" at bounding box center [1026, 314] width 77 height 15
click at [457, 315] on div at bounding box center [451, 320] width 84 height 15
click at [437, 323] on div at bounding box center [451, 320] width 84 height 15
paste div
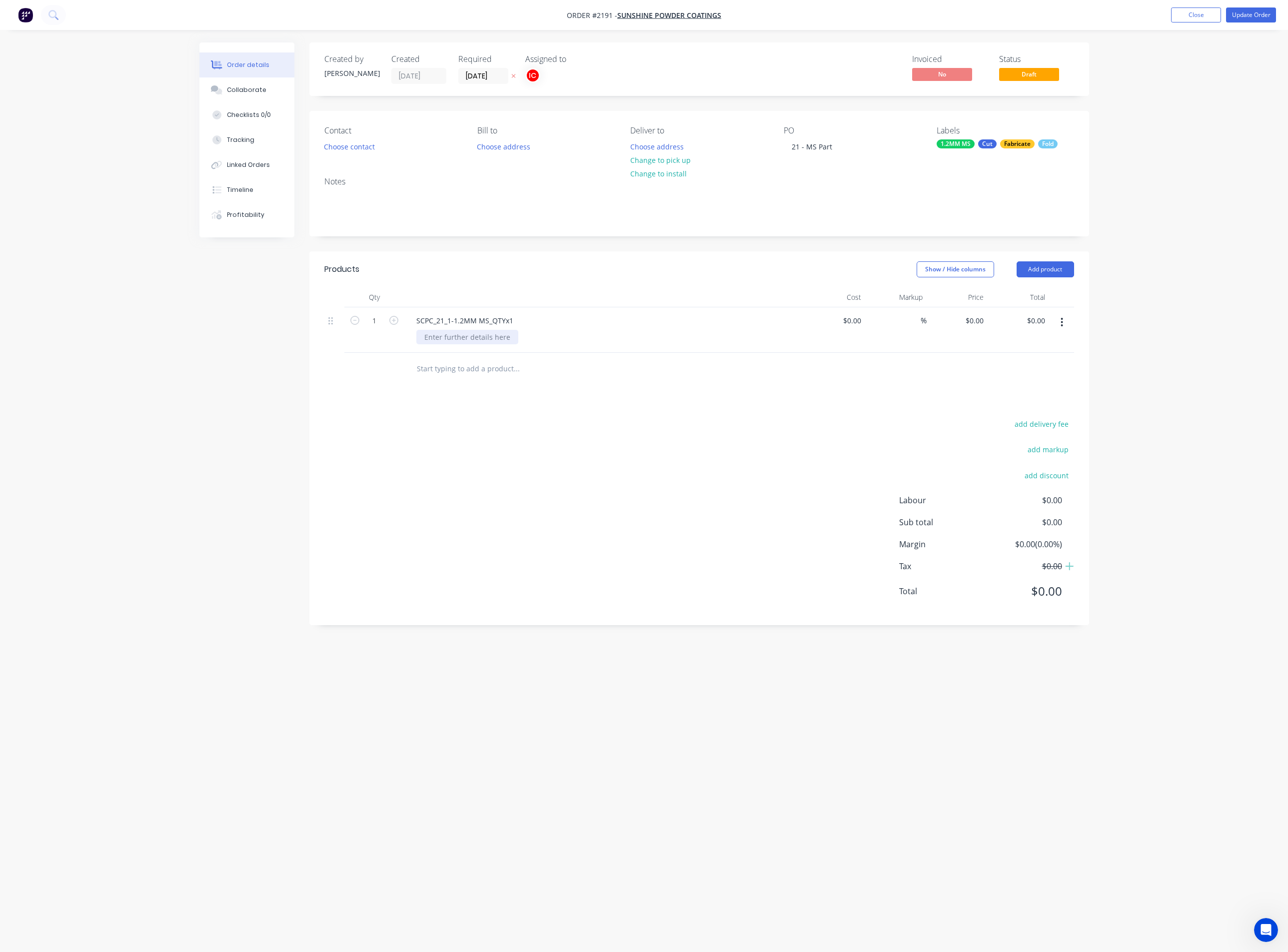
click at [478, 342] on div at bounding box center [468, 337] width 102 height 15
click at [479, 340] on div at bounding box center [468, 337] width 102 height 15
click at [663, 493] on div "add delivery fee add markup add discount Labour $0.00 Sub total $0.00 Margin $0…" at bounding box center [699, 535] width 750 height 193
click at [234, 112] on div "Checklists 0/0" at bounding box center [249, 115] width 44 height 9
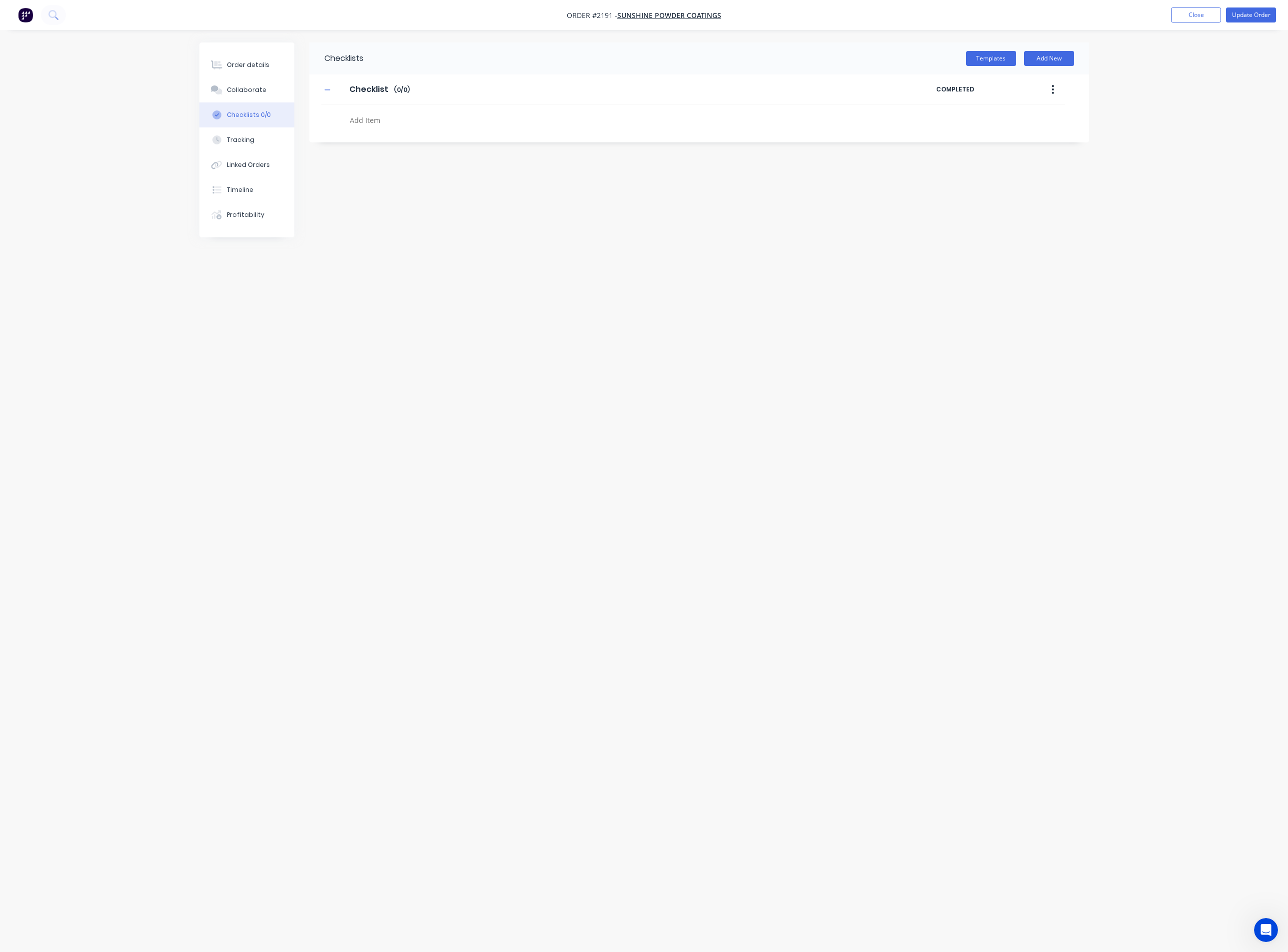
click at [373, 122] on textarea at bounding box center [586, 120] width 481 height 15
type textarea "Cut"
click at [396, 151] on textarea "Fold" at bounding box center [586, 145] width 481 height 15
type textarea "Fold"
click at [326, 149] on div "Fold" at bounding box center [581, 143] width 521 height 26
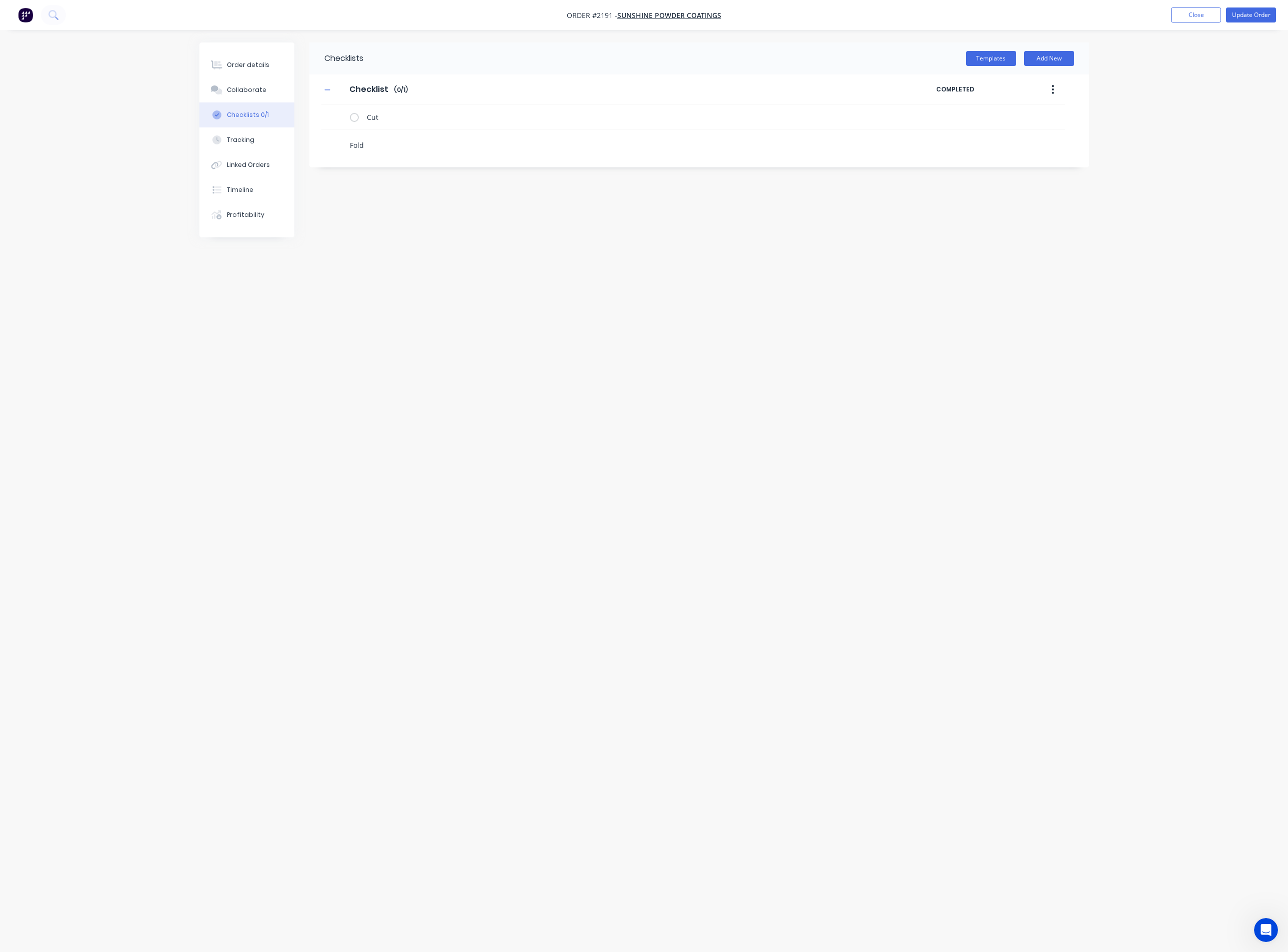
click at [371, 146] on textarea "Fold" at bounding box center [586, 145] width 481 height 15
click at [333, 146] on label at bounding box center [337, 142] width 9 height 12
click at [333, 136] on input "file" at bounding box center [333, 136] width 0 height 0
type input "C:\fakepath\SCPC_21_Master.pdf"
click at [253, 69] on div "Order details" at bounding box center [248, 65] width 43 height 9
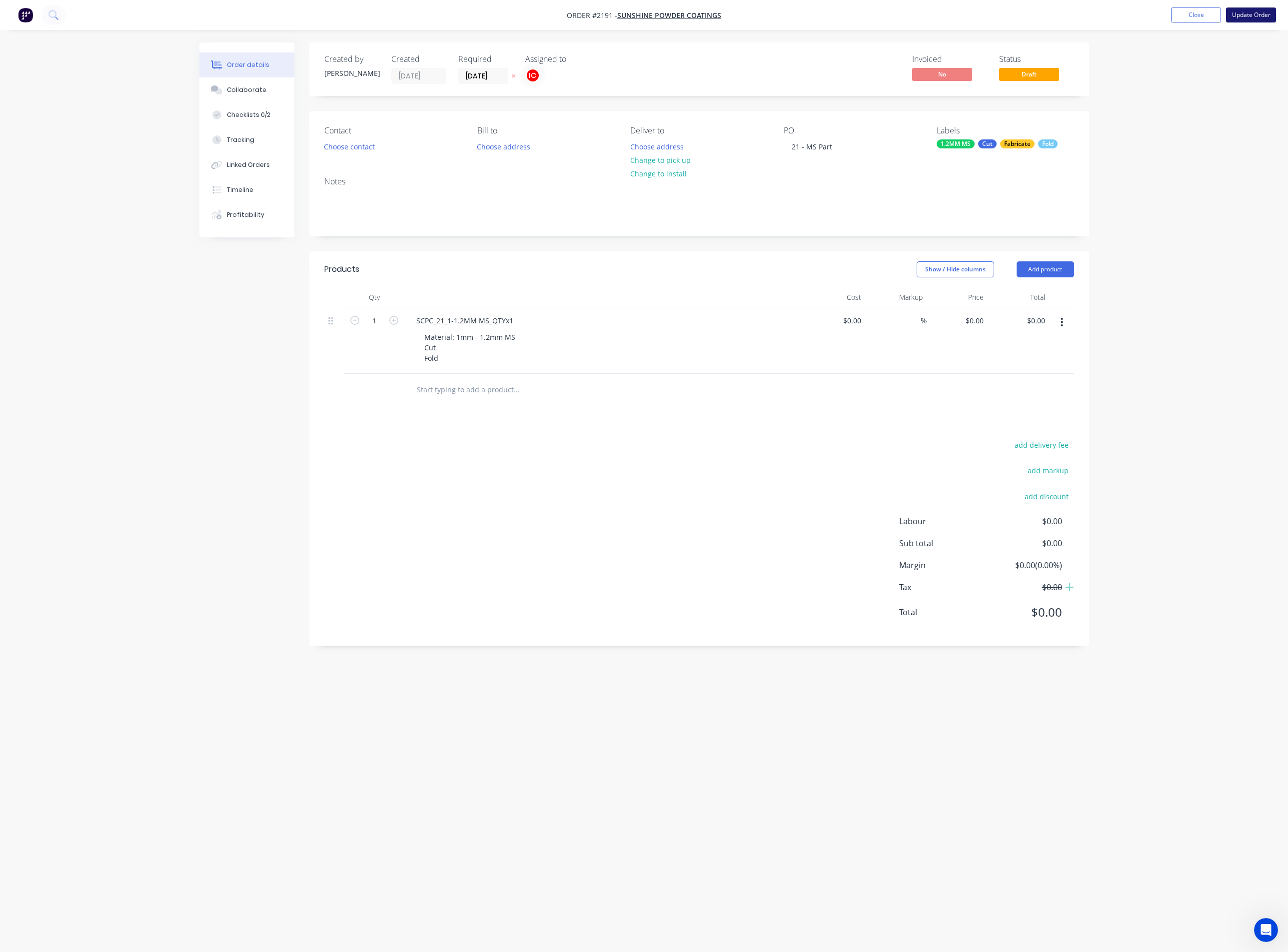
click at [1151, 13] on button "Update Order" at bounding box center [1251, 15] width 50 height 15
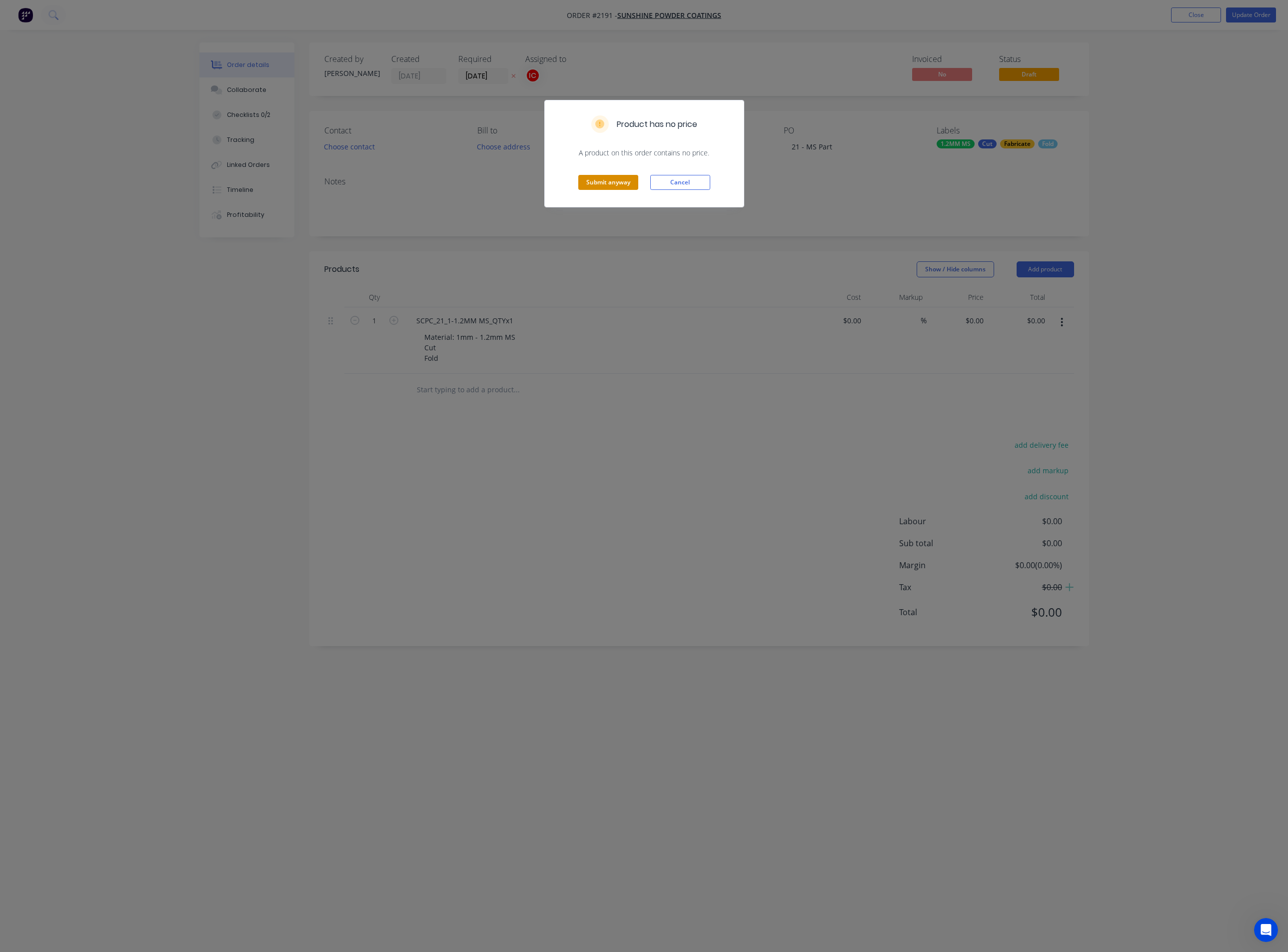
click at [614, 186] on button "Submit anyway" at bounding box center [608, 182] width 60 height 15
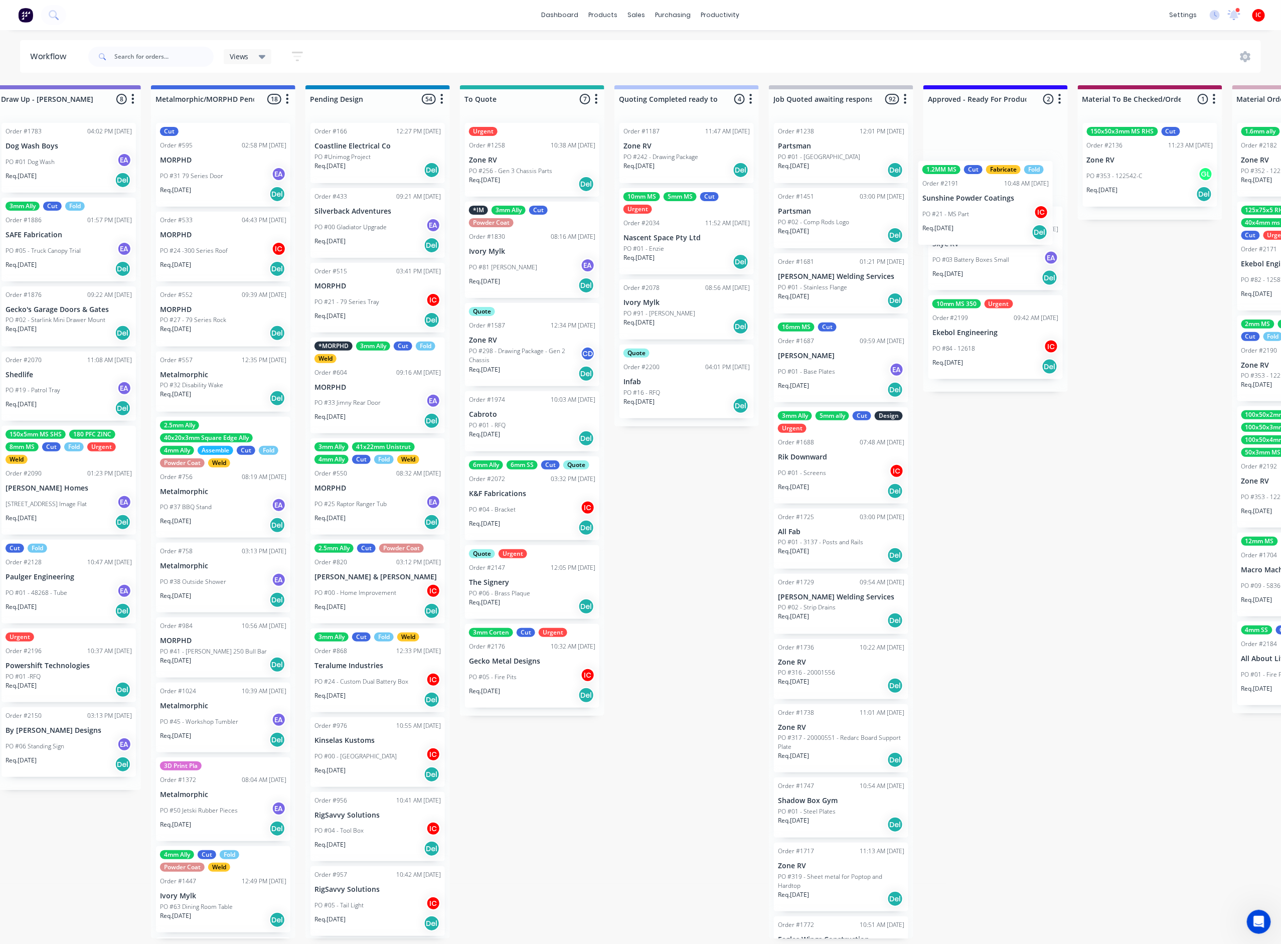
drag, startPoint x: 243, startPoint y: 494, endPoint x: 983, endPoint y: 188, distance: 800.9
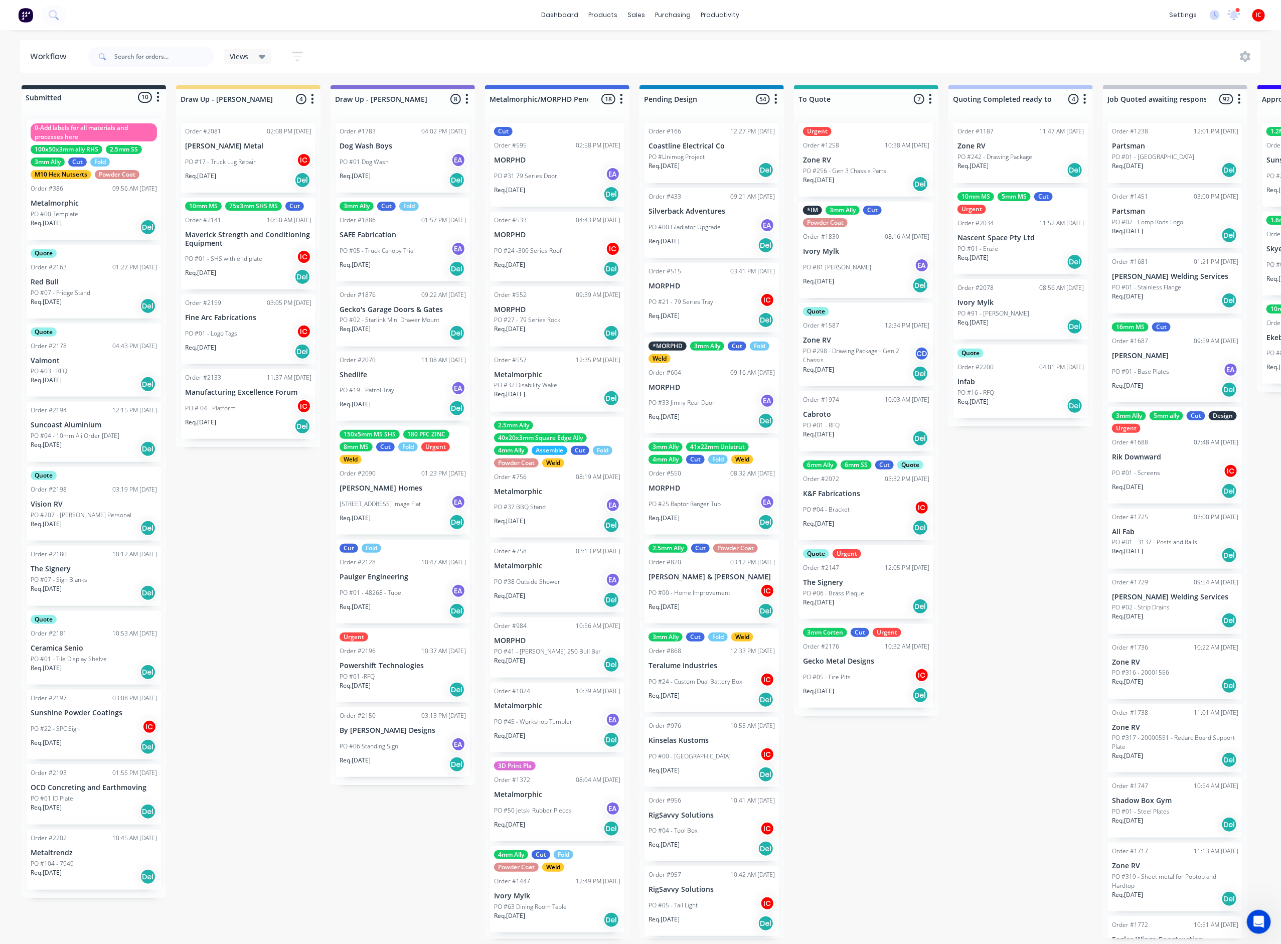
click at [249, 332] on div "PO #01 - Logo Tags IC" at bounding box center [248, 333] width 126 height 19
